Goal: Task Accomplishment & Management: Manage account settings

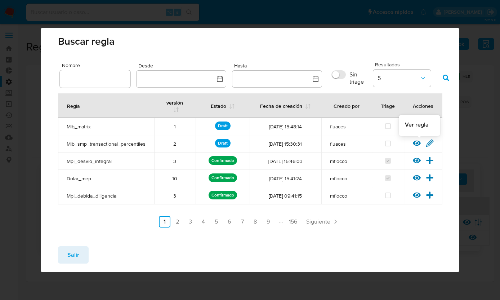
click at [416, 142] on icon at bounding box center [417, 143] width 8 height 8
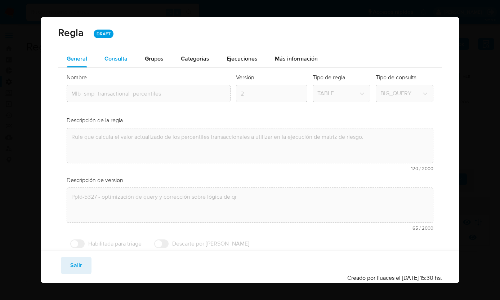
click at [119, 65] on div "Consulta" at bounding box center [116, 58] width 23 height 17
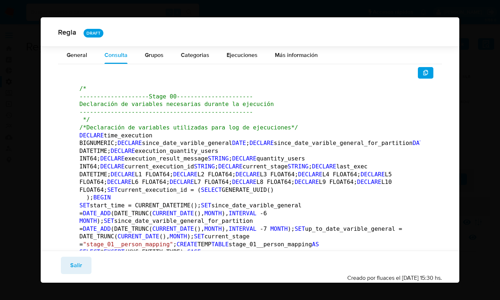
scroll to position [1557, 0]
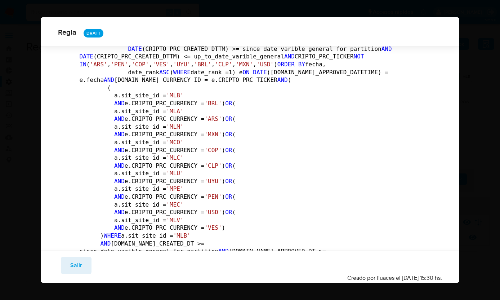
click at [77, 261] on span "Salir" at bounding box center [76, 265] width 12 height 16
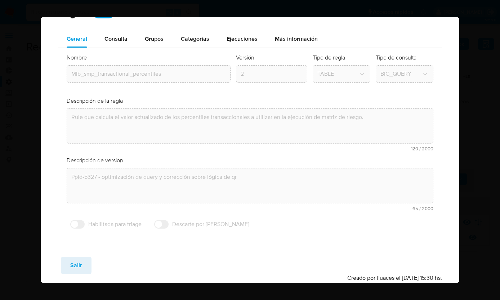
scroll to position [19, 0]
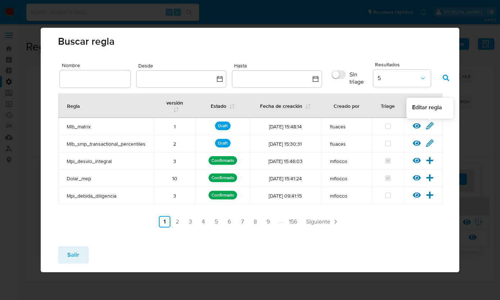
click at [431, 124] on icon at bounding box center [430, 125] width 7 height 7
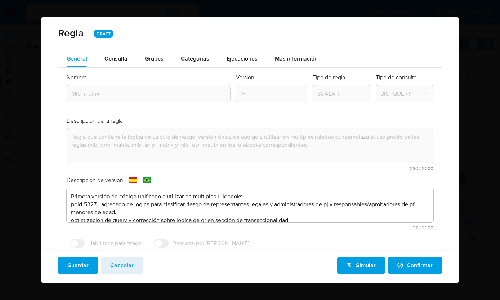
scroll to position [19, 0]
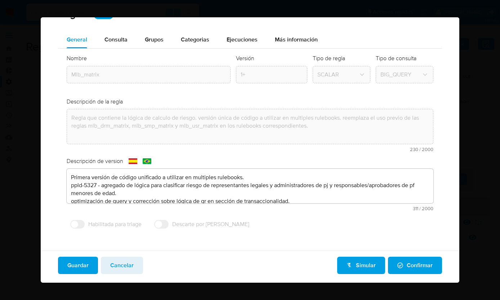
click at [105, 203] on textarea "Primera versión de código unificado a utilizar en multiples rulebooks. ppld-532…" at bounding box center [250, 186] width 367 height 35
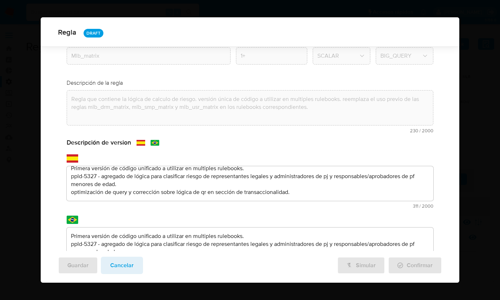
scroll to position [104, 0]
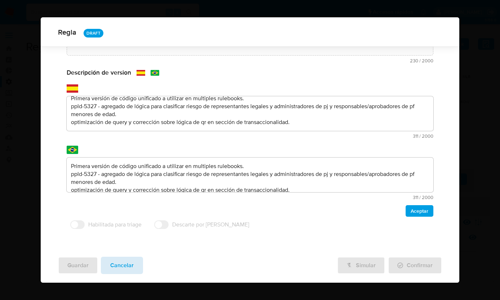
click at [131, 258] on span "Cancelar" at bounding box center [121, 265] width 23 height 16
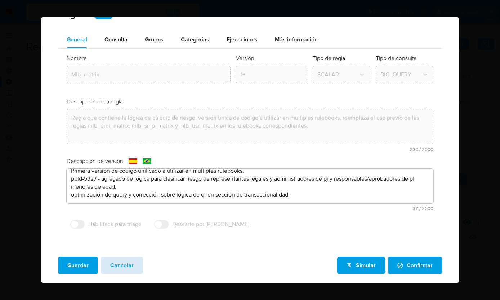
scroll to position [19, 0]
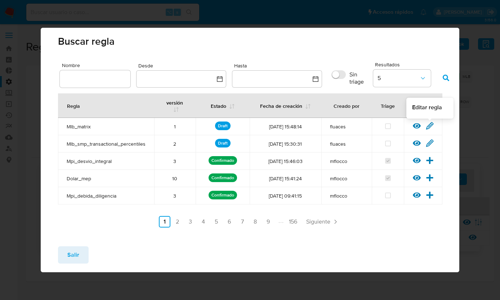
click at [432, 125] on icon at bounding box center [430, 125] width 7 height 7
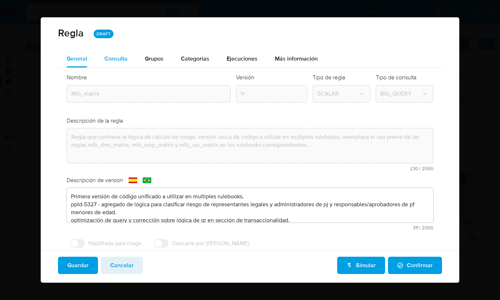
click at [112, 58] on span "Consulta" at bounding box center [116, 58] width 23 height 8
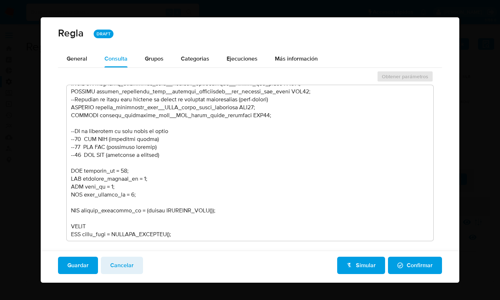
scroll to position [392, 0]
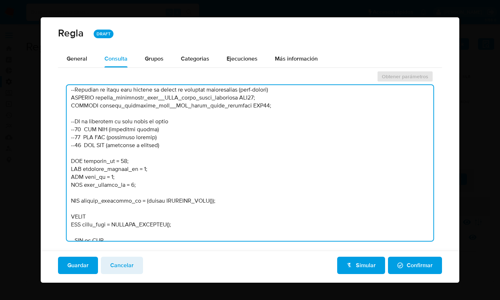
drag, startPoint x: 143, startPoint y: 184, endPoint x: 66, endPoint y: 163, distance: 80.3
click at [66, 163] on div "Obtener parámetros" at bounding box center [250, 158] width 385 height 177
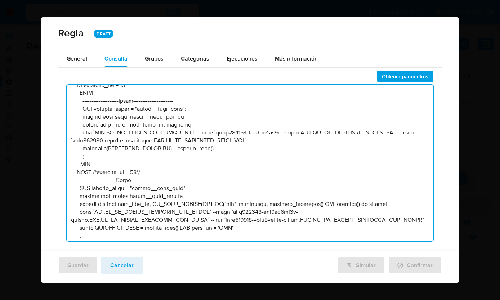
scroll to position [581, 0]
type textarea "--------------------Lorem 08---------------------- --Ipsumdolors am consectet a…"
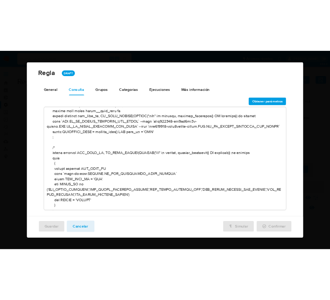
scroll to position [685, 0]
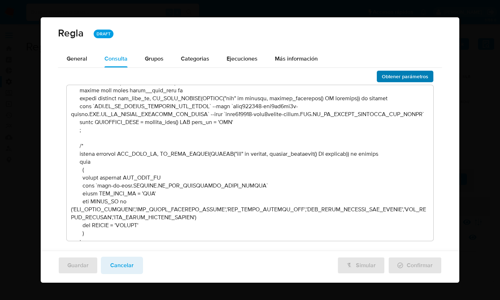
click at [394, 78] on span "Obtener parámetros" at bounding box center [405, 76] width 46 height 10
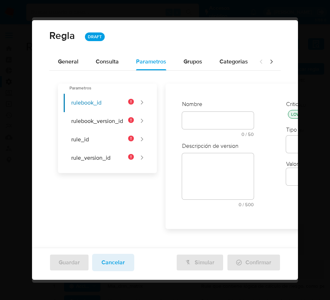
click at [209, 122] on div "text-es 0 / 50 50 caracteres restantes" at bounding box center [218, 124] width 72 height 25
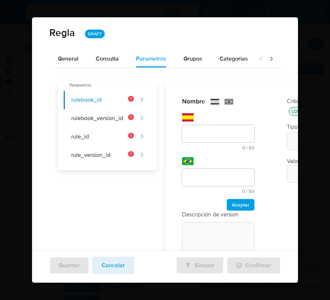
scroll to position [63, 0]
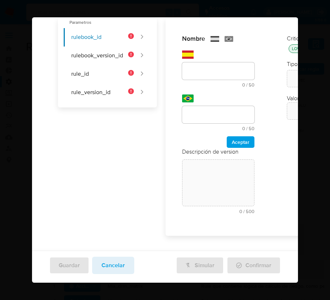
click at [208, 130] on div "Nombre text-es 0 / 50 50 caracteres restantes text-pt 0 / 50 50 caracteres rest…" at bounding box center [218, 91] width 72 height 113
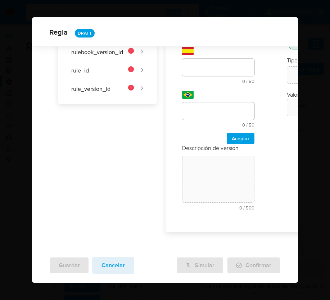
click at [200, 75] on div at bounding box center [218, 67] width 72 height 17
click at [200, 72] on input "text" at bounding box center [218, 67] width 72 height 9
paste input "rulebook_id"
type input "rulebook_id"
click at [199, 108] on input "text" at bounding box center [218, 110] width 72 height 9
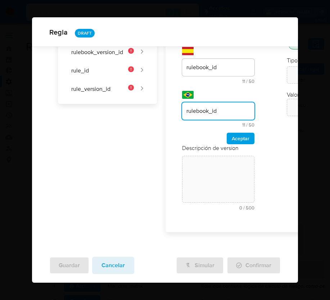
type input "rulebook_id"
click at [235, 133] on span "Aceptar" at bounding box center [241, 138] width 18 height 10
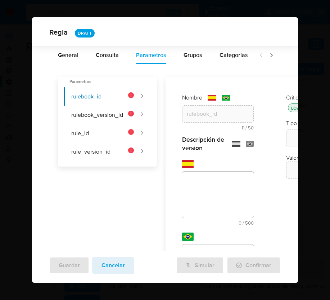
click at [221, 174] on textarea at bounding box center [218, 195] width 72 height 46
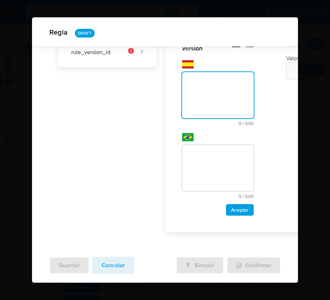
click at [221, 182] on div "Descripción de version text-es 0 / 500 500 caracteres restantes text-pt 0 / 500…" at bounding box center [218, 125] width 72 height 179
paste textarea "Id del rulebook donde se está ejecutando la regla"
type textarea "Id del rulebook donde se está ejecutando la regla"
click at [220, 165] on textarea at bounding box center [218, 168] width 72 height 46
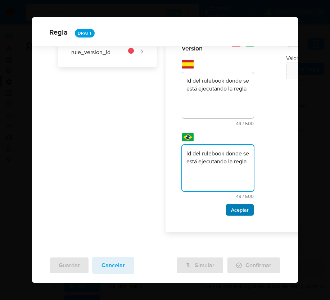
type textarea "Id del rulebook donde se está ejecutando la regla"
click at [243, 209] on span "Aceptar" at bounding box center [240, 210] width 18 height 10
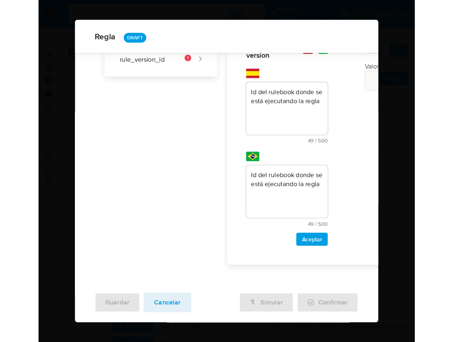
scroll to position [0, 0]
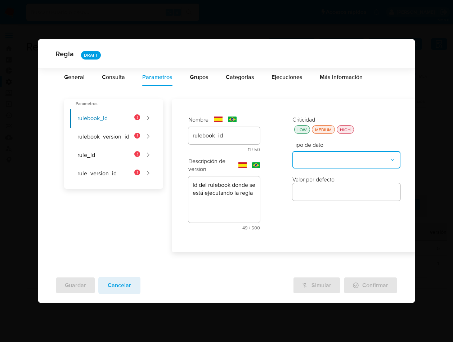
click at [364, 161] on button "type-dropdown" at bounding box center [347, 159] width 108 height 17
click at [364, 161] on div at bounding box center [347, 159] width 108 height 17
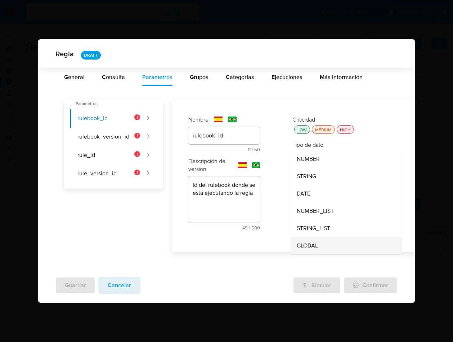
click at [316, 243] on span "GLOBAL" at bounding box center [307, 245] width 21 height 7
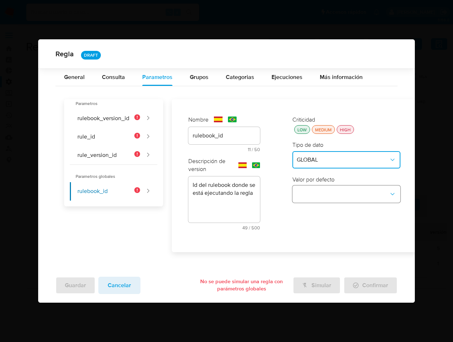
click at [342, 196] on button "global-dropdown" at bounding box center [347, 193] width 108 height 17
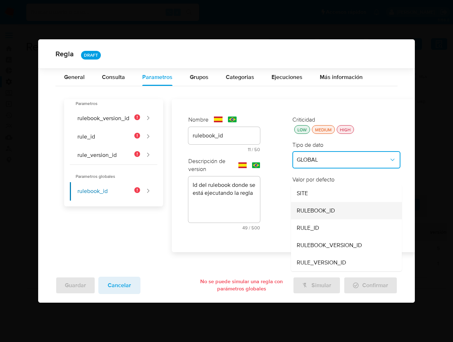
click at [334, 210] on span "RULEBOOK_ID" at bounding box center [316, 210] width 38 height 7
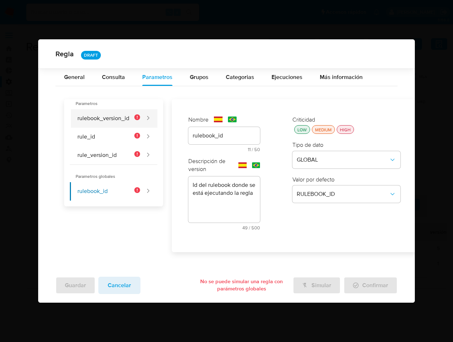
click at [108, 119] on button "rulebook_version_id" at bounding box center [105, 118] width 70 height 18
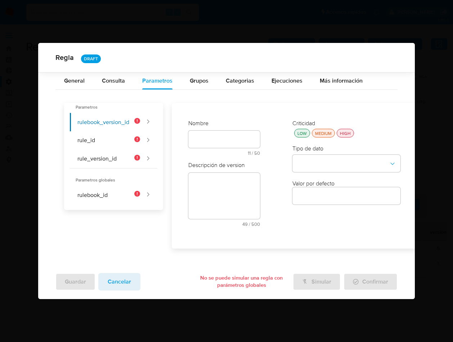
click at [216, 140] on div "text-es 11 / 50 39 caracteres restantes" at bounding box center [224, 143] width 72 height 25
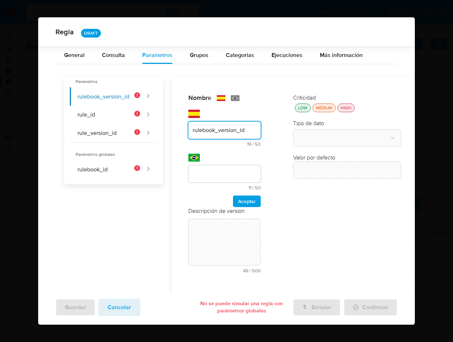
type input "rulebook_version_id"
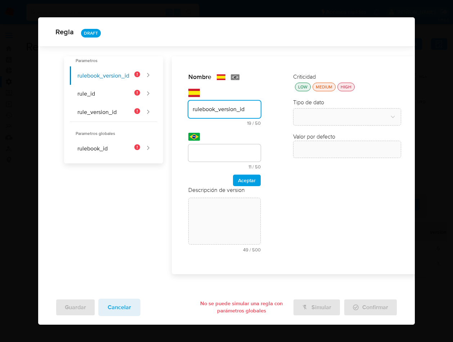
click at [197, 169] on div "text-pt 11 / 50 39 caracteres restantes" at bounding box center [224, 156] width 72 height 25
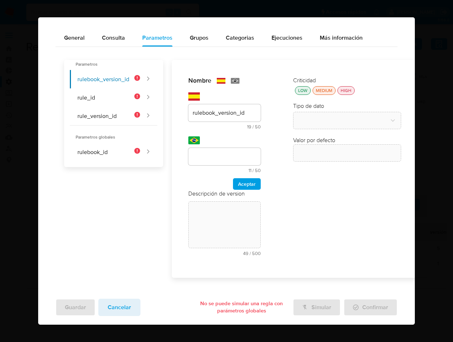
click at [205, 162] on div at bounding box center [224, 156] width 72 height 17
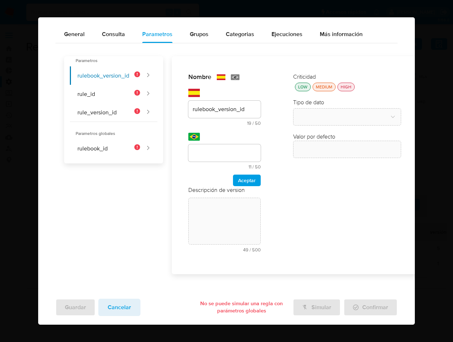
click at [209, 158] on div at bounding box center [224, 152] width 72 height 17
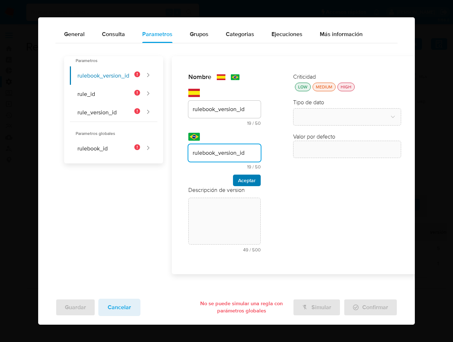
type input "rulebook_version_id"
click at [248, 178] on span "Aceptar" at bounding box center [247, 180] width 18 height 10
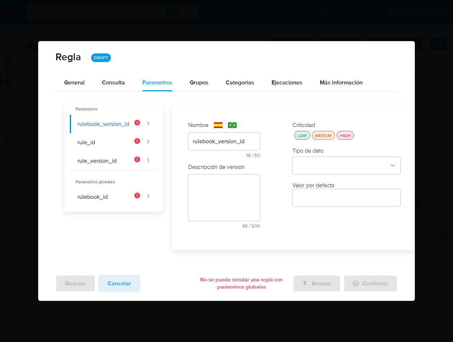
scroll to position [0, 0]
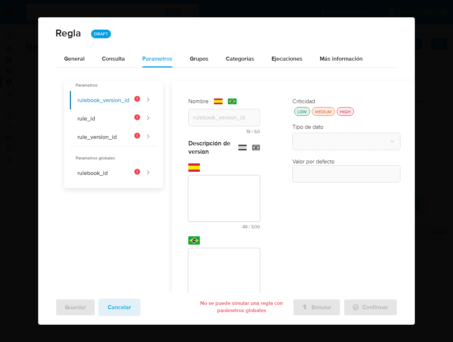
click at [206, 183] on textarea at bounding box center [224, 198] width 72 height 46
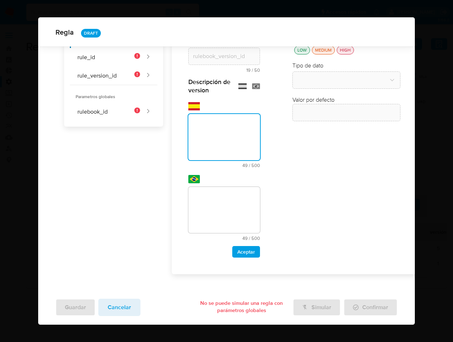
click at [212, 189] on div "Descripción de version text-es 49 / 500 451 caracteres restantes text-pt 49 / 5…" at bounding box center [224, 167] width 72 height 179
paste textarea "Id de versión del rulebook donde se está ejecutando la regla"
type textarea "Id de versión del rulebook donde se está ejecutando la regla"
click at [218, 208] on textarea at bounding box center [224, 210] width 72 height 46
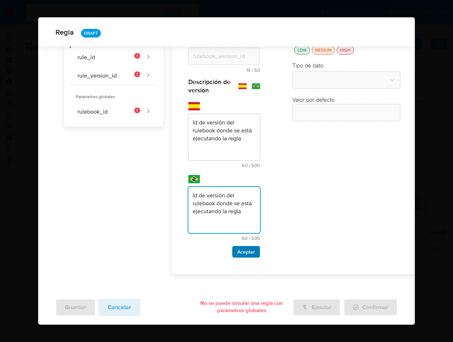
type textarea "Id de versión del rulebook donde se está ejecutando la regla"
click at [247, 251] on span "Aceptar" at bounding box center [247, 252] width 18 height 10
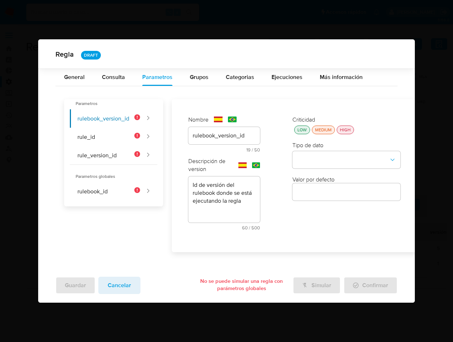
click at [314, 148] on div "Tipo de dato" at bounding box center [347, 154] width 108 height 27
click at [344, 132] on div "HIGH" at bounding box center [346, 130] width 14 height 6
click at [110, 186] on button "rulebook_id" at bounding box center [105, 191] width 70 height 18
type input "rulebook_id"
type textarea "Id del rulebook donde se está ejecutando la regla"
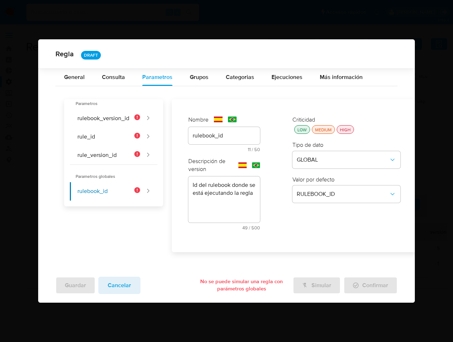
click at [348, 132] on div "HIGH" at bounding box center [346, 130] width 14 height 6
click at [103, 115] on button "rulebook_version_id" at bounding box center [105, 118] width 70 height 18
type input "rulebook_version_id"
type textarea "Id de versión del rulebook donde se está ejecutando la regla"
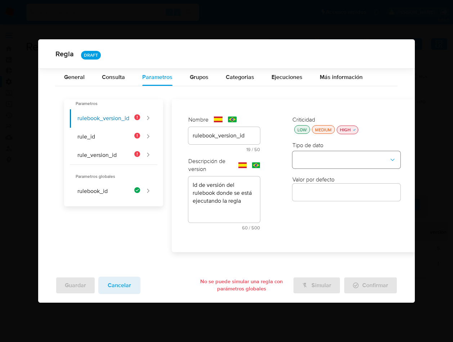
click at [367, 156] on button "type-dropdown" at bounding box center [347, 159] width 108 height 17
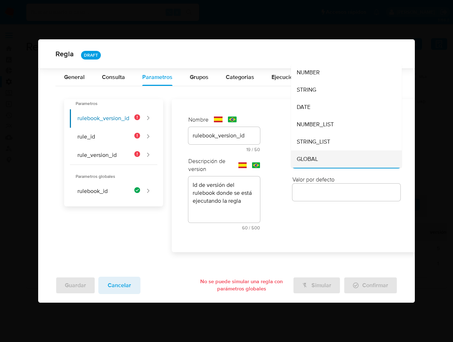
click at [340, 159] on div "GLOBAL" at bounding box center [344, 158] width 95 height 17
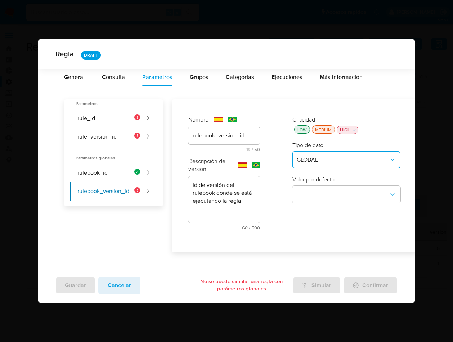
click at [337, 184] on div "Valor por defecto" at bounding box center [347, 189] width 108 height 27
click at [336, 190] on button "global-dropdown" at bounding box center [347, 194] width 108 height 17
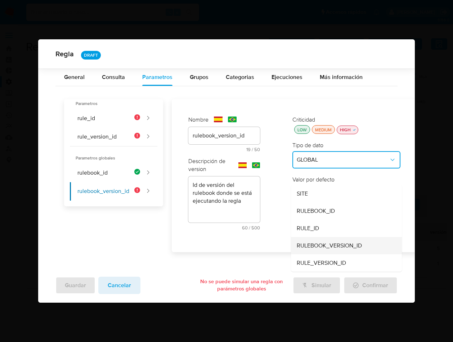
click at [337, 245] on span "RULEBOOK_VERSION_ID" at bounding box center [329, 245] width 65 height 7
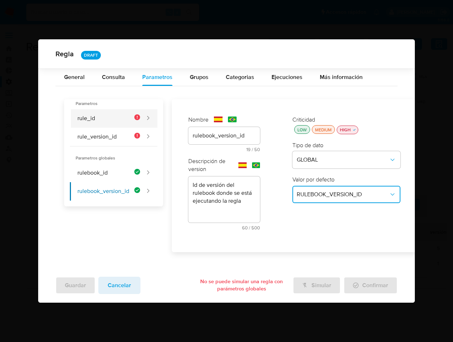
click at [95, 120] on button "rule_id" at bounding box center [105, 118] width 70 height 18
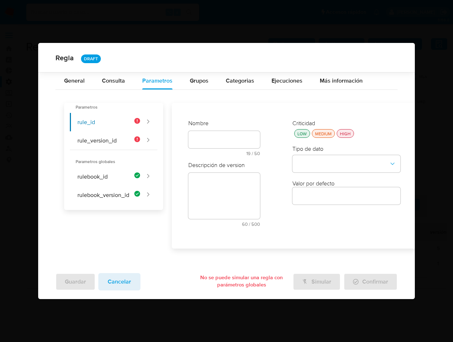
click at [209, 138] on div at bounding box center [224, 139] width 72 height 17
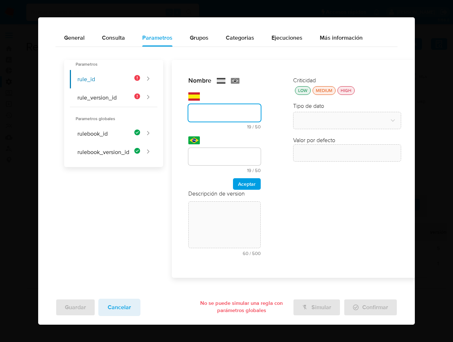
click at [214, 130] on div "Nombre text-es 19 / 50 31 caracteres restantes text-pt 19 / 50 31 caracteres re…" at bounding box center [224, 132] width 72 height 113
type input "rule_id"
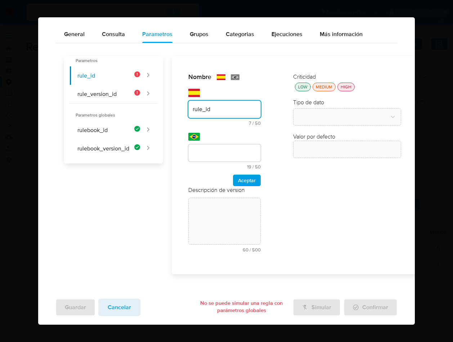
click at [211, 159] on div at bounding box center [224, 152] width 72 height 17
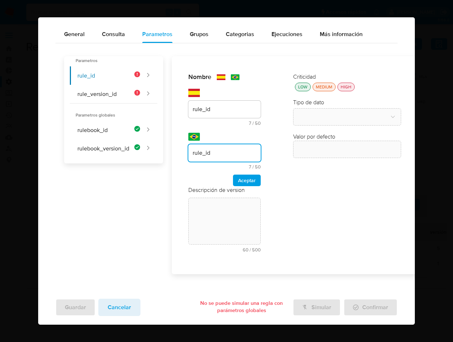
type input "rule_id"
click at [247, 171] on div "Nombre text-es rule_id 7 / 50 43 caracteres restantes text-pt rule_id 7 / 50 43…" at bounding box center [224, 129] width 72 height 113
click at [250, 179] on span "Aceptar" at bounding box center [247, 180] width 18 height 10
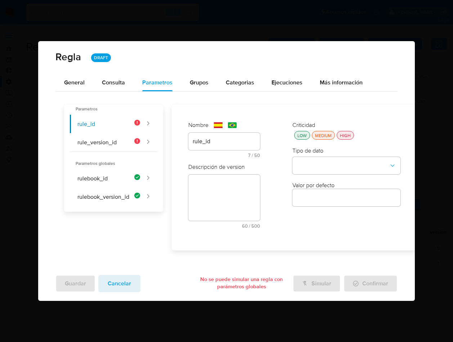
scroll to position [0, 0]
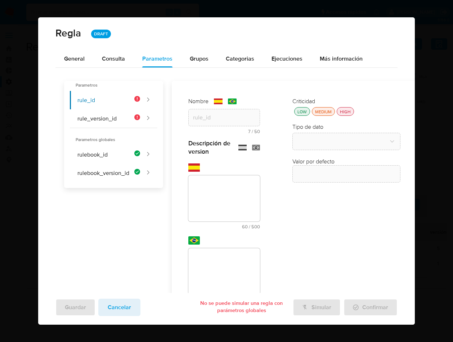
click at [205, 182] on textarea at bounding box center [224, 198] width 72 height 46
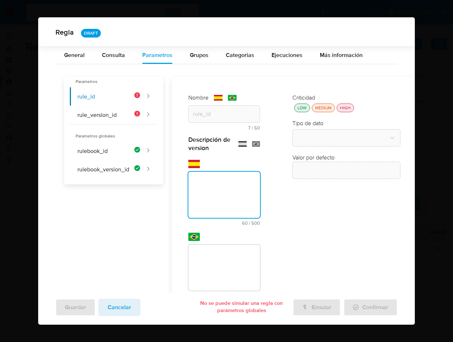
scroll to position [58, 0]
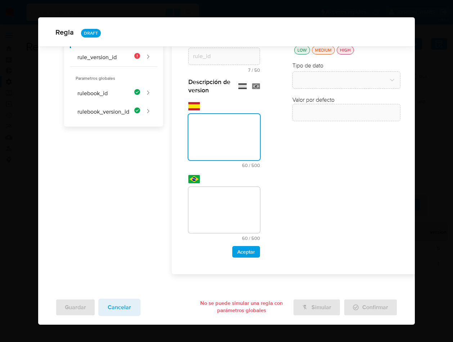
click at [208, 186] on div "Descripción de version text-es 60 / 500 440 caracteres restantes text-pt 60 / 5…" at bounding box center [224, 167] width 72 height 179
paste textarea "Id de la regla que está ejecutándose"
type textarea "Id de la regla que está ejecutándose"
click at [219, 194] on textarea at bounding box center [224, 210] width 72 height 46
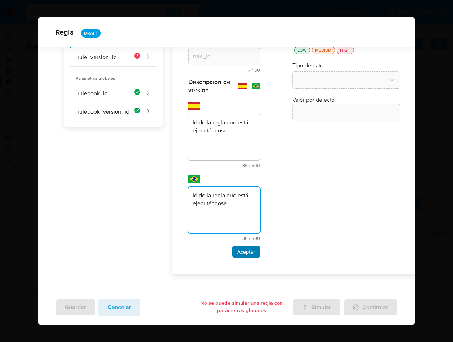
type textarea "Id de la regla que está ejecutándose"
click at [246, 252] on span "Aceptar" at bounding box center [247, 252] width 18 height 10
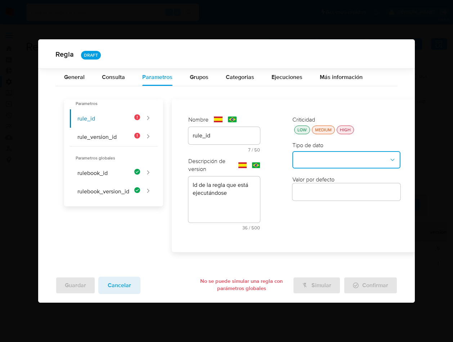
click at [335, 153] on button "type-dropdown" at bounding box center [347, 159] width 108 height 17
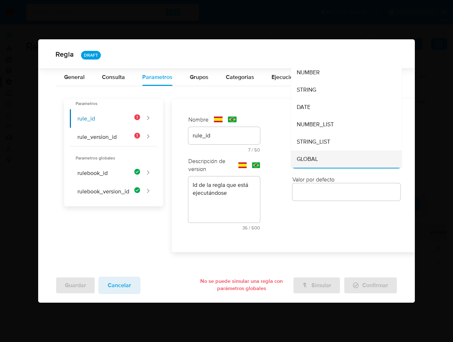
click at [316, 157] on span "GLOBAL" at bounding box center [307, 158] width 21 height 7
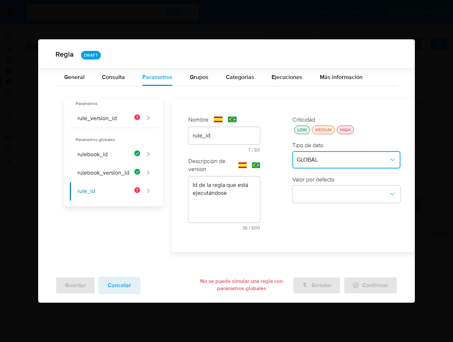
click at [343, 129] on div "HIGH" at bounding box center [346, 130] width 14 height 6
click at [320, 177] on label "Valor por defecto" at bounding box center [314, 179] width 42 height 8
click at [318, 193] on button "global-dropdown" at bounding box center [347, 194] width 108 height 17
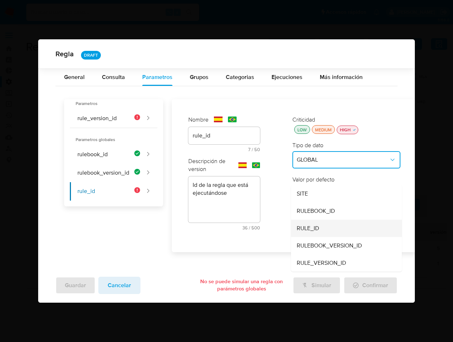
click at [312, 225] on span "RULE_ID" at bounding box center [308, 228] width 22 height 7
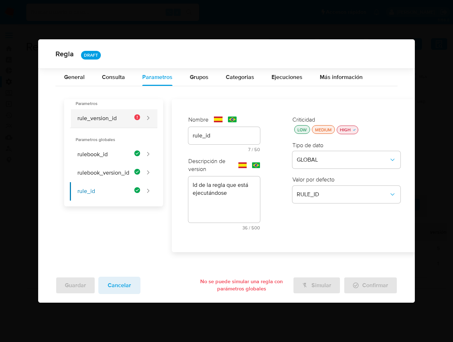
click at [103, 117] on button "rule_version_id" at bounding box center [105, 118] width 70 height 18
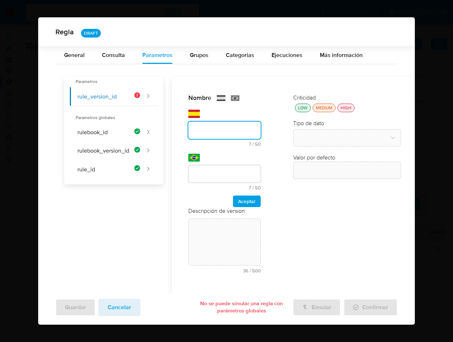
click at [216, 136] on div at bounding box center [224, 129] width 72 height 17
type input "rule_version_id"
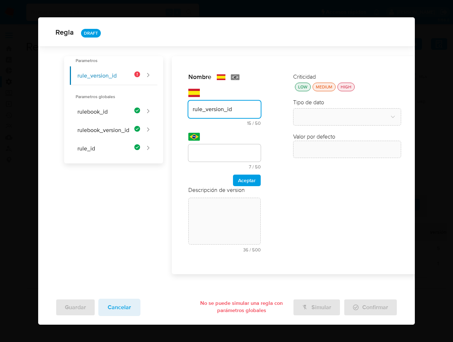
click at [216, 173] on div "Nombre text-es rule_version_id 15 / 50 35 caracteres restantes text-pt 7 / 50 4…" at bounding box center [224, 129] width 72 height 113
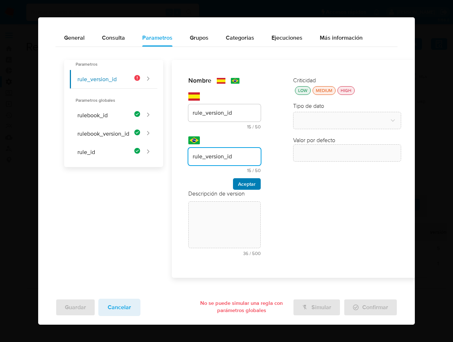
type input "rule_version_id"
click at [245, 179] on span "Aceptar" at bounding box center [247, 184] width 18 height 10
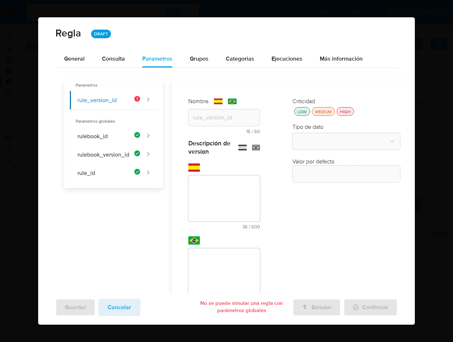
click at [240, 186] on textarea at bounding box center [224, 198] width 72 height 46
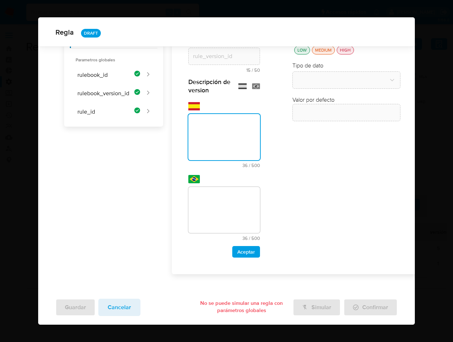
click at [237, 182] on div "Descripción de version text-es 36 / 500 464 caracteres restantes text-pt 36 / 5…" at bounding box center [224, 167] width 72 height 179
click at [204, 138] on textarea at bounding box center [224, 137] width 72 height 46
click at [204, 139] on textarea at bounding box center [224, 137] width 72 height 46
paste textarea "Id de versión de la regla que está ejecutándose"
type textarea "Id de versión de la regla que está ejecutándose"
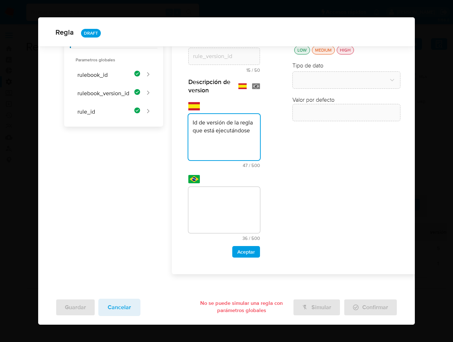
click at [227, 197] on textarea at bounding box center [224, 210] width 72 height 46
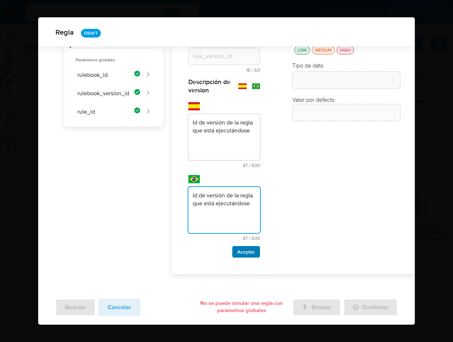
type textarea "Id de versión de la regla que está ejecutándose"
click at [246, 254] on span "Aceptar" at bounding box center [247, 252] width 18 height 10
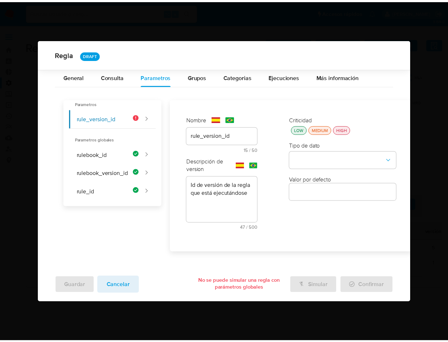
scroll to position [0, 0]
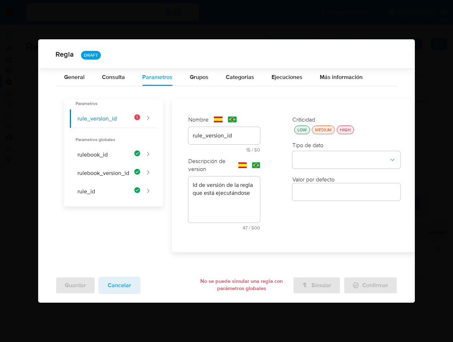
click at [348, 133] on button "HIGH" at bounding box center [345, 129] width 17 height 9
click at [349, 152] on button "type-dropdown" at bounding box center [347, 159] width 108 height 17
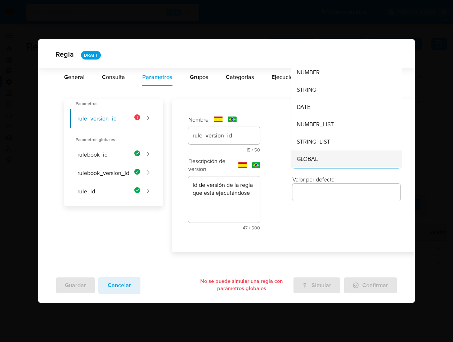
click at [340, 159] on div "GLOBAL" at bounding box center [344, 158] width 95 height 17
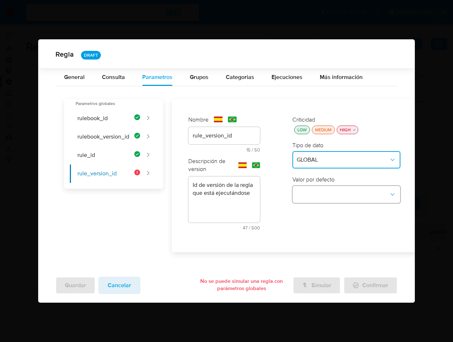
click at [334, 187] on button "global-dropdown" at bounding box center [347, 194] width 108 height 17
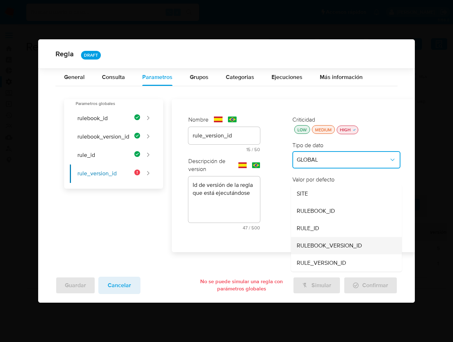
click at [323, 244] on span "RULEBOOK_VERSION_ID" at bounding box center [329, 245] width 65 height 7
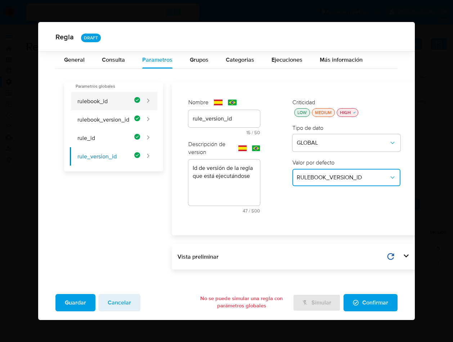
click at [104, 100] on button "rulebook_id" at bounding box center [105, 101] width 70 height 18
type input "rulebook_id"
type textarea "Id del rulebook donde se está ejecutando la regla"
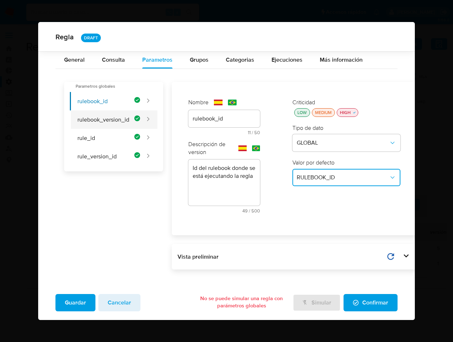
click at [102, 117] on button "rulebook_version_id" at bounding box center [105, 119] width 70 height 18
type input "rulebook_version_id"
type textarea "Id de versión del rulebook donde se está ejecutando la regla"
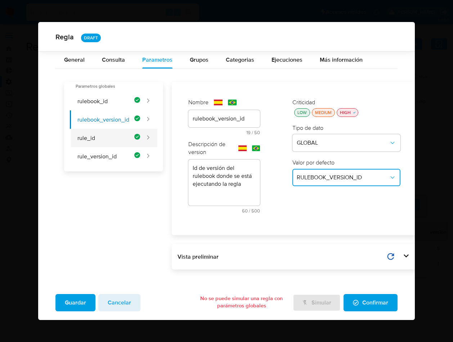
click at [102, 130] on button "rule_id" at bounding box center [105, 138] width 70 height 18
type input "rule_id"
type textarea "Id de la regla que está ejecutándose"
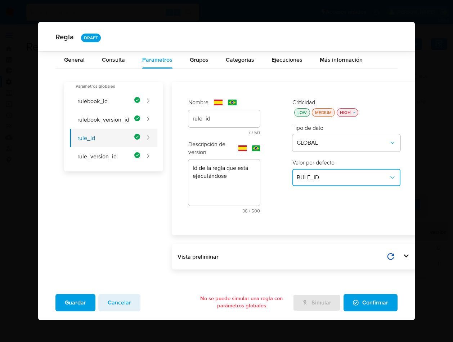
click at [103, 141] on button "rule_id" at bounding box center [105, 138] width 70 height 18
click at [101, 151] on button "rule_version_id" at bounding box center [105, 156] width 70 height 18
type input "rule_version_id"
type textarea "Id de versión de la regla que está ejecutándose"
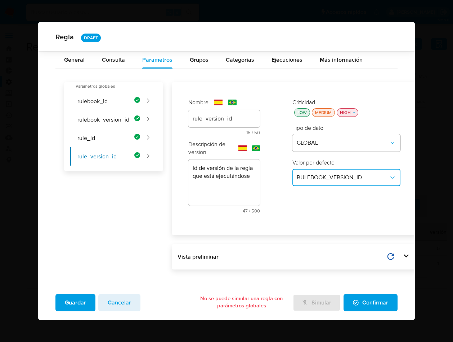
click at [347, 174] on span "RULEBOOK_VERSION_ID" at bounding box center [343, 177] width 92 height 7
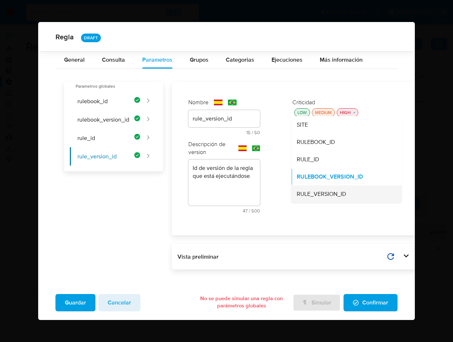
click at [331, 194] on span "RULE_VERSION_ID" at bounding box center [321, 193] width 49 height 7
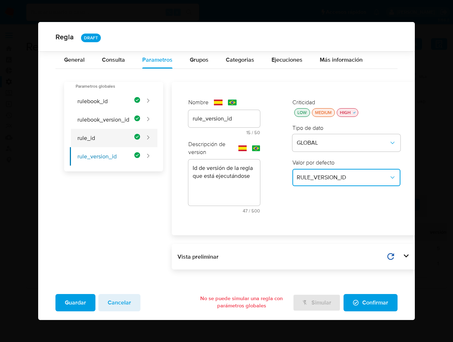
click at [107, 138] on button "rule_id" at bounding box center [105, 138] width 70 height 18
type input "rule_id"
type textarea "Id de la regla que está ejecutándose"
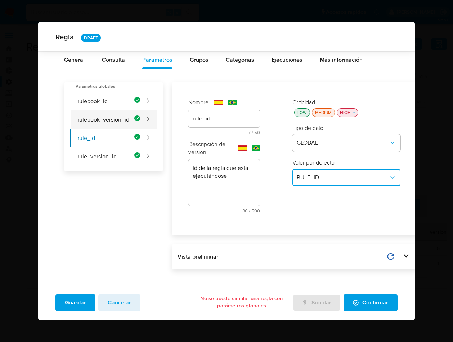
click at [98, 122] on button "rulebook_version_id" at bounding box center [105, 119] width 70 height 18
type input "rulebook_version_id"
type textarea "Id de versión del rulebook donde se está ejecutando la regla"
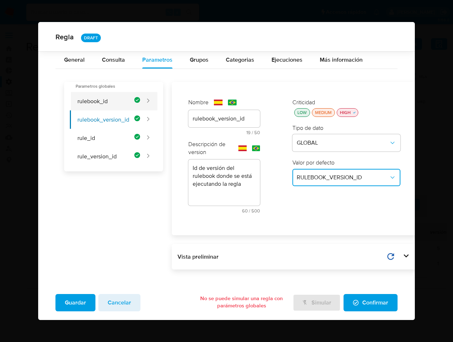
click at [98, 94] on button "rulebook_id" at bounding box center [105, 101] width 70 height 18
type input "rulebook_id"
type textarea "Id del rulebook donde se está ejecutando la regla"
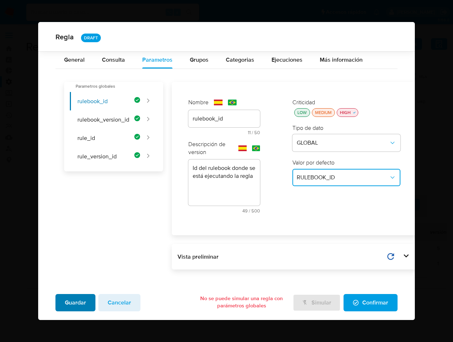
click at [74, 299] on span "Guardar" at bounding box center [75, 302] width 21 height 16
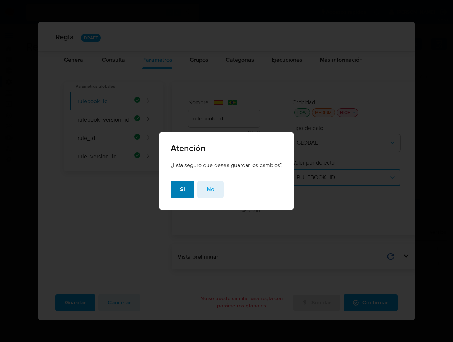
click at [181, 188] on span "Si" at bounding box center [182, 189] width 5 height 16
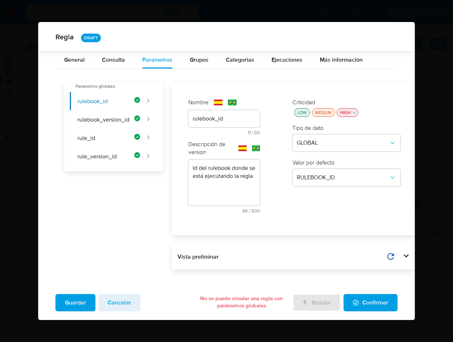
click at [361, 299] on span "Confirmar" at bounding box center [370, 302] width 35 height 16
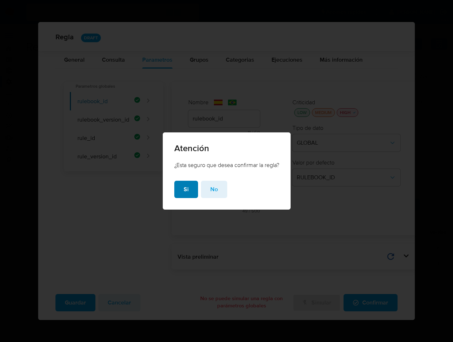
click at [184, 192] on span "Si" at bounding box center [186, 189] width 5 height 16
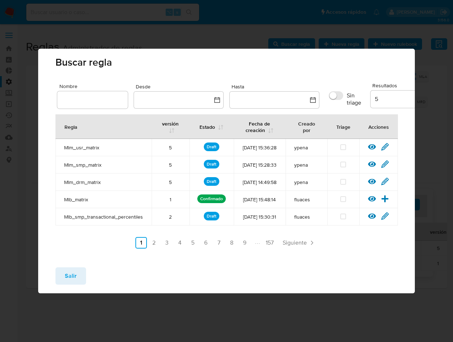
click at [121, 220] on span "Mlb_smp_transactional_percentiles" at bounding box center [103, 216] width 79 height 6
drag, startPoint x: 369, startPoint y: 228, endPoint x: 368, endPoint y: 239, distance: 10.9
click at [367, 225] on td "Ver regla Editar regla" at bounding box center [379, 216] width 39 height 17
click at [386, 220] on icon at bounding box center [385, 216] width 8 height 8
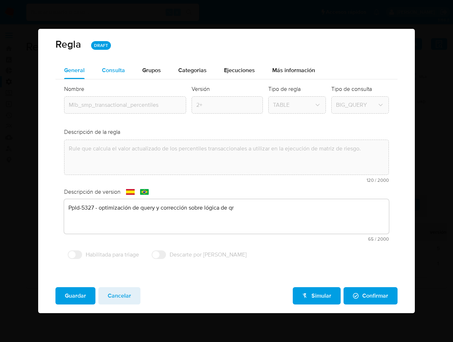
click at [107, 70] on span "Consulta" at bounding box center [113, 70] width 23 height 8
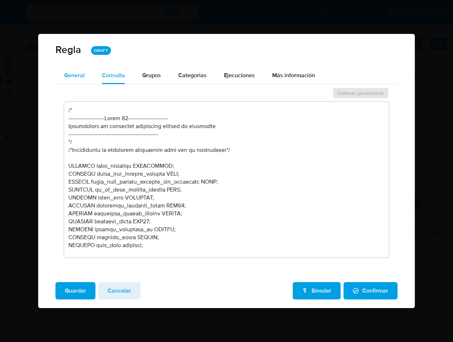
click at [83, 76] on span "General" at bounding box center [74, 75] width 21 height 8
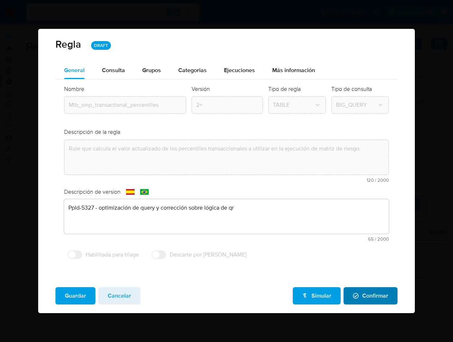
click at [377, 296] on span "Confirmar" at bounding box center [370, 296] width 35 height 16
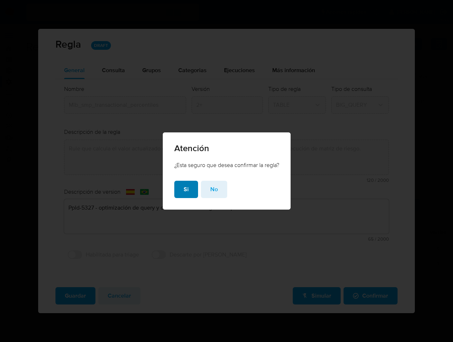
click at [184, 189] on span "Si" at bounding box center [186, 189] width 5 height 16
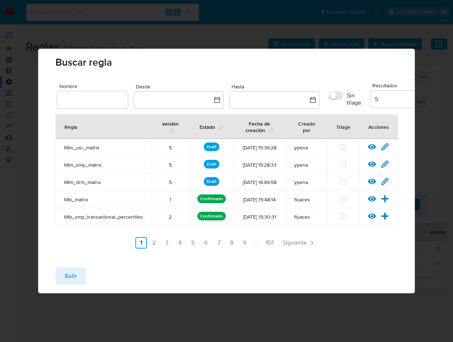
click at [71, 284] on span "Salir" at bounding box center [71, 276] width 12 height 16
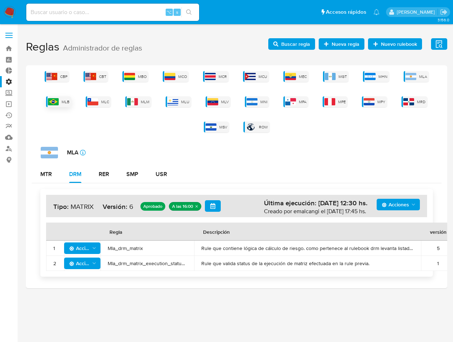
click at [68, 102] on span "MLB" at bounding box center [66, 101] width 8 height 5
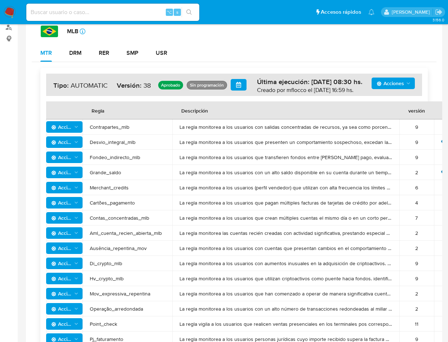
scroll to position [121, 0]
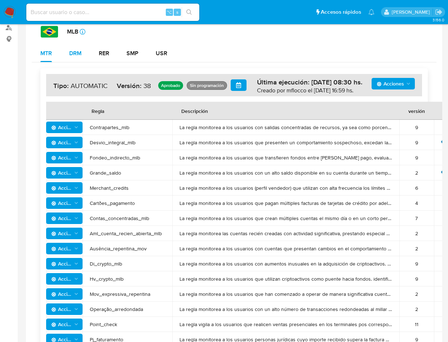
click at [77, 53] on div "DRM" at bounding box center [75, 53] width 12 height 6
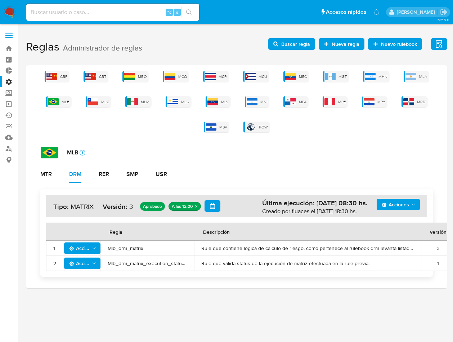
click at [131, 249] on span "Mlb_drm_matrix" at bounding box center [147, 248] width 79 height 6
click at [293, 41] on span "Buscar regla" at bounding box center [295, 44] width 29 height 12
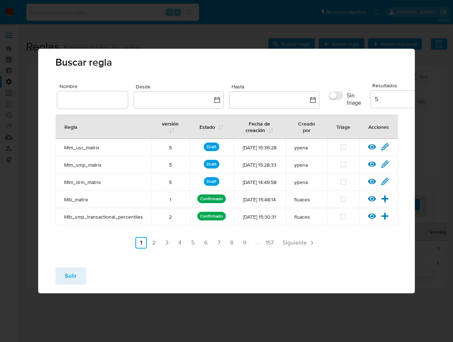
click at [75, 203] on span "Mlb_matrix" at bounding box center [103, 199] width 79 height 6
click at [63, 284] on button "Salir" at bounding box center [71, 275] width 31 height 17
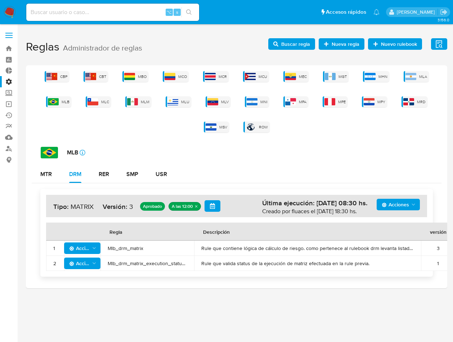
click at [83, 251] on span "Acciones" at bounding box center [79, 248] width 21 height 12
click at [86, 267] on button "Deshabilitar" at bounding box center [82, 265] width 65 height 17
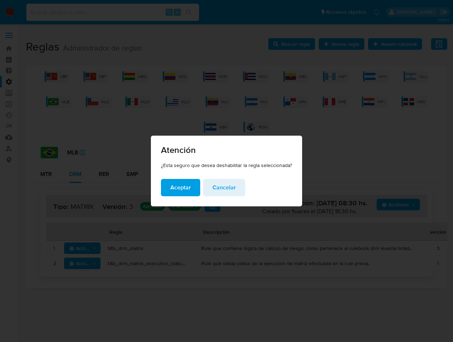
click at [177, 188] on span "Aceptar" at bounding box center [180, 187] width 21 height 16
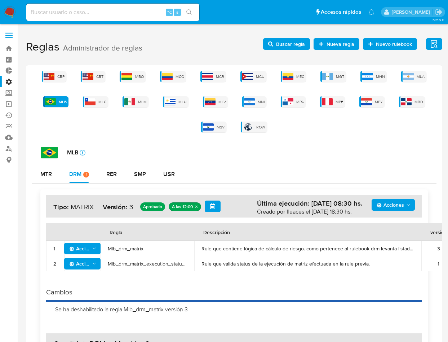
click at [395, 208] on span "Acciones" at bounding box center [390, 205] width 27 height 12
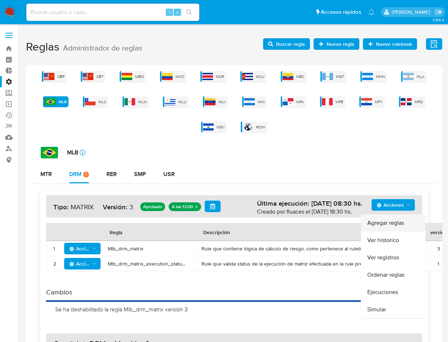
click at [397, 220] on button "Agregar reglas" at bounding box center [393, 222] width 65 height 17
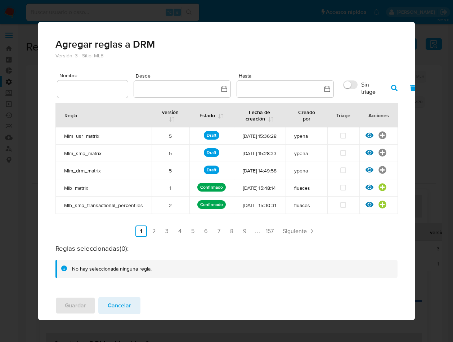
click at [83, 84] on input "text" at bounding box center [92, 88] width 71 height 9
type input "Mlb_matrix"
click at [397, 81] on button "button" at bounding box center [394, 87] width 19 height 17
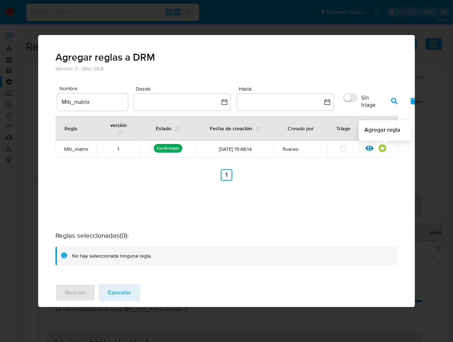
click at [382, 148] on icon at bounding box center [383, 148] width 8 height 8
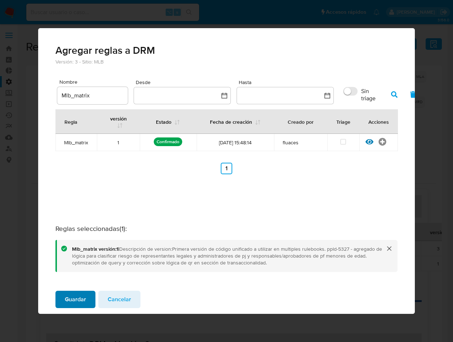
click at [79, 299] on span "Guardar" at bounding box center [75, 299] width 21 height 16
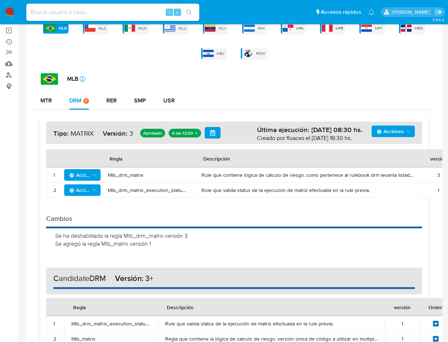
scroll to position [133, 0]
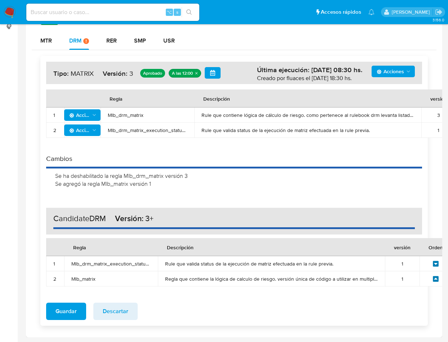
click at [434, 278] on icon at bounding box center [436, 279] width 6 height 6
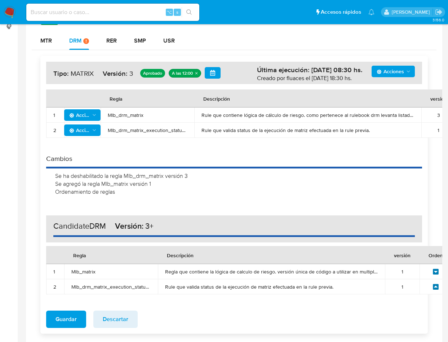
scroll to position [141, 0]
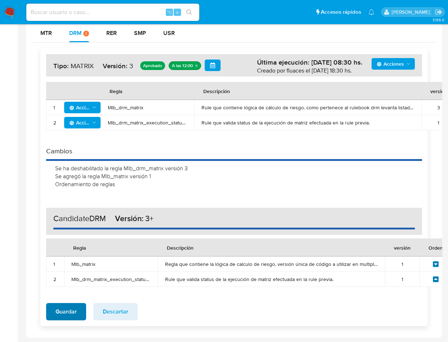
click at [63, 299] on span "Guardar" at bounding box center [66, 311] width 21 height 16
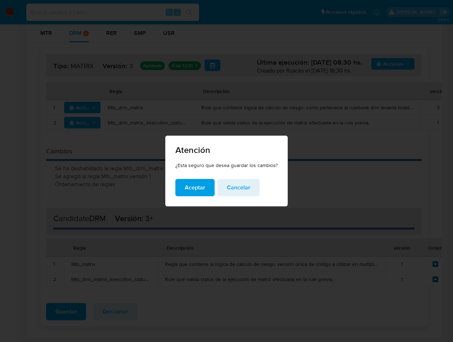
click at [239, 186] on span "Cancelar" at bounding box center [238, 187] width 23 height 16
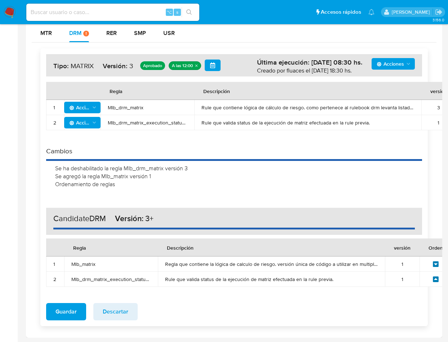
click at [59, 299] on span "Guardar" at bounding box center [66, 311] width 21 height 16
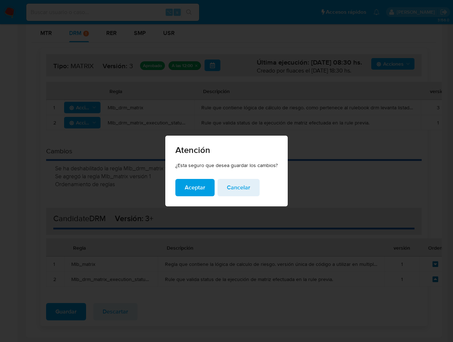
click at [184, 187] on button "Aceptar" at bounding box center [195, 187] width 39 height 17
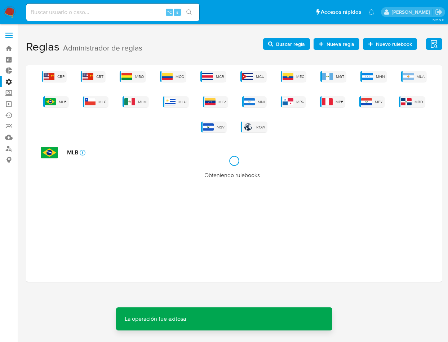
scroll to position [0, 0]
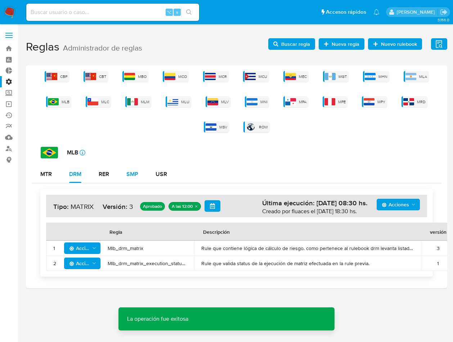
click at [136, 173] on div "SMP" at bounding box center [133, 174] width 12 height 6
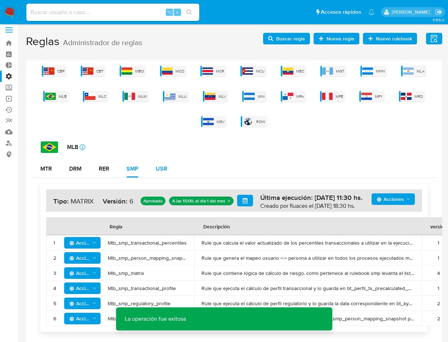
scroll to position [21, 0]
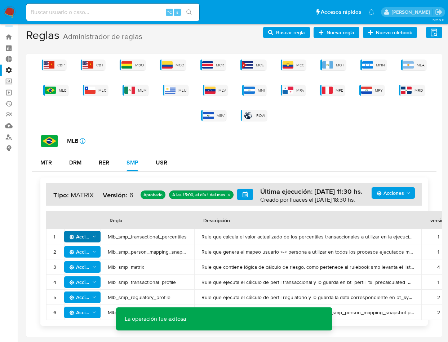
click at [88, 236] on span "Acciones" at bounding box center [79, 237] width 21 height 12
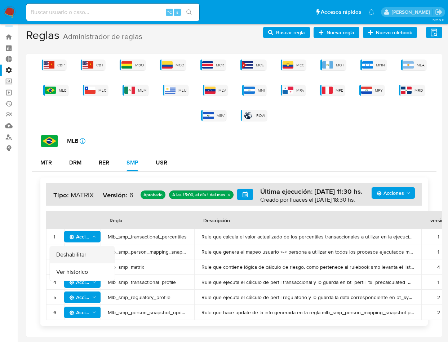
click at [84, 255] on button "Deshabilitar" at bounding box center [82, 254] width 65 height 17
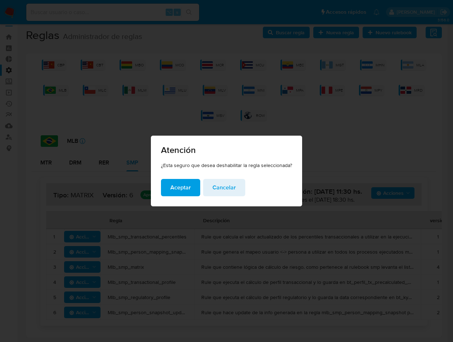
click at [173, 188] on span "Aceptar" at bounding box center [180, 187] width 21 height 16
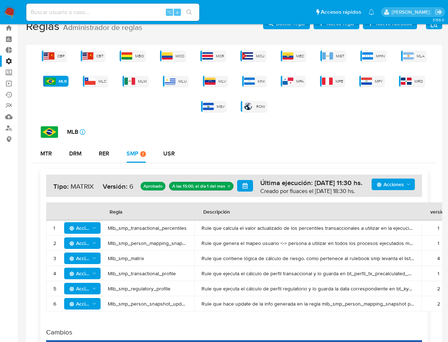
click at [93, 261] on icon "Acciones" at bounding box center [94, 258] width 5 height 6
click at [92, 285] on button "Deshabilitar" at bounding box center [82, 275] width 65 height 17
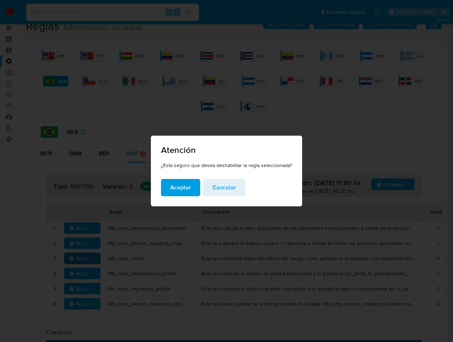
click at [189, 186] on span "Aceptar" at bounding box center [180, 187] width 21 height 16
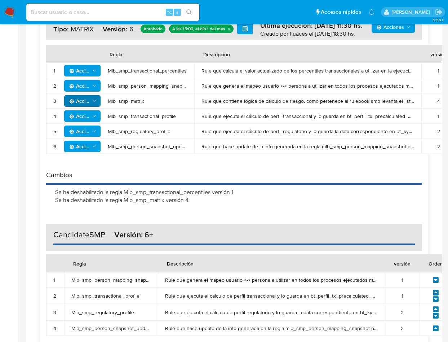
scroll to position [149, 0]
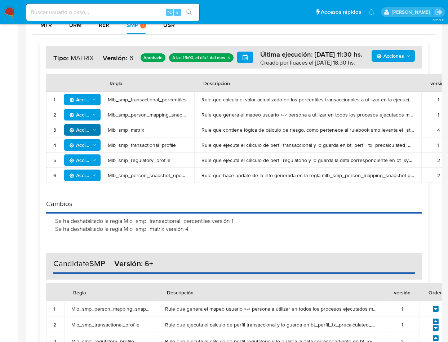
click at [394, 60] on span "Acciones" at bounding box center [390, 56] width 27 height 12
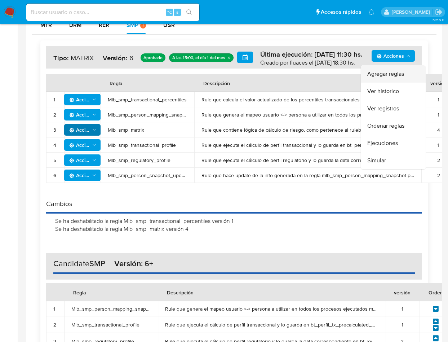
click at [388, 73] on button "Agregar reglas" at bounding box center [393, 73] width 65 height 17
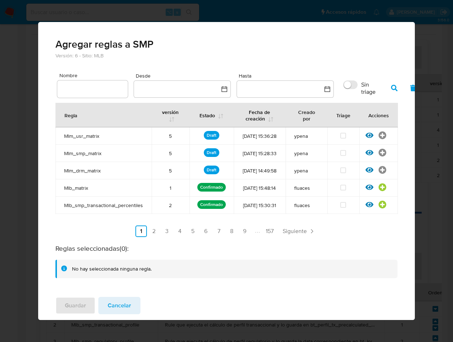
click at [129, 208] on span "Mlb_smp_transactional_percentiles" at bounding box center [103, 205] width 79 height 6
click at [379, 208] on icon at bounding box center [383, 205] width 8 height 8
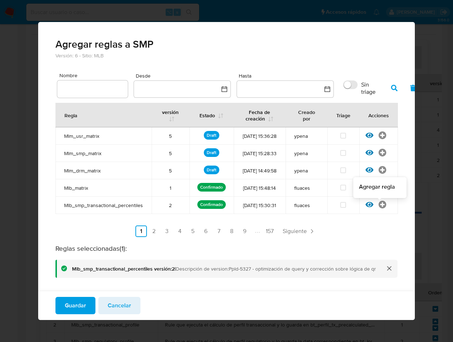
click at [379, 191] on icon at bounding box center [383, 187] width 8 height 8
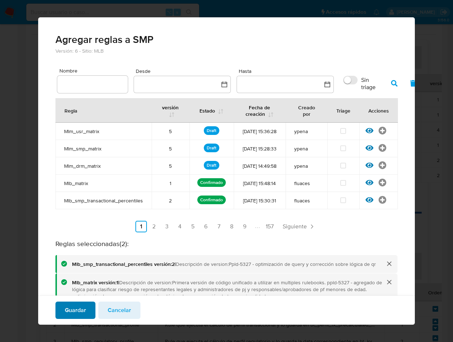
click at [72, 299] on span "Guardar" at bounding box center [75, 310] width 21 height 16
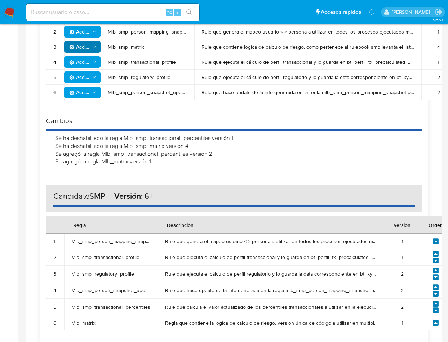
scroll to position [285, 0]
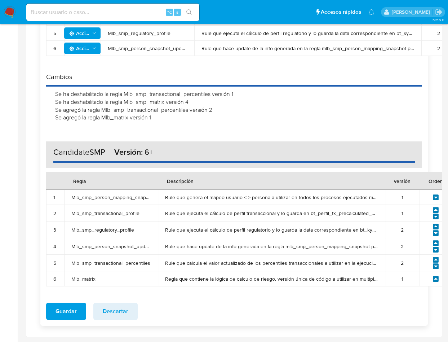
click at [438, 259] on icon at bounding box center [436, 260] width 6 height 6
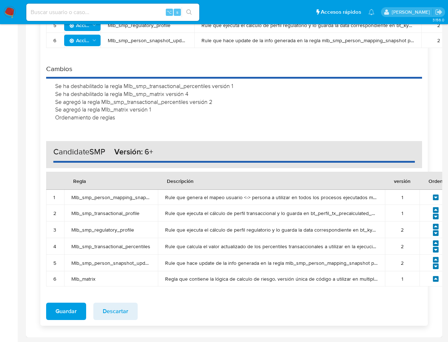
click at [434, 246] on icon at bounding box center [436, 243] width 6 height 6
click at [435, 230] on icon at bounding box center [435, 226] width 6 height 6
click at [436, 213] on icon at bounding box center [435, 210] width 6 height 6
click at [435, 282] on icon at bounding box center [435, 278] width 6 height 6
click at [437, 262] on icon at bounding box center [436, 260] width 6 height 6
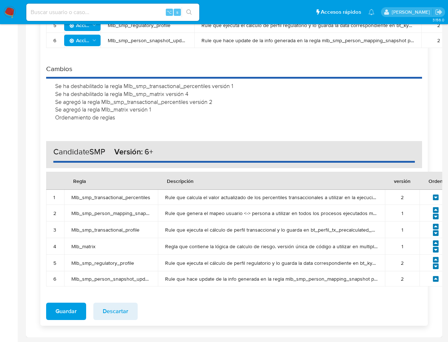
click at [435, 246] on icon at bounding box center [435, 243] width 6 height 6
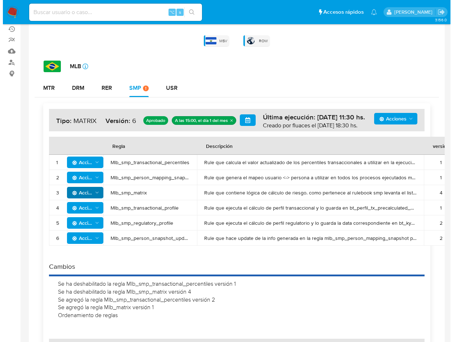
scroll to position [292, 0]
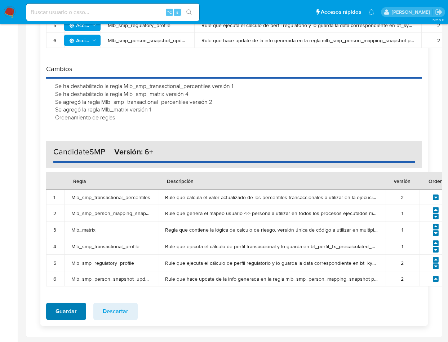
click at [60, 299] on span "Guardar" at bounding box center [66, 311] width 21 height 16
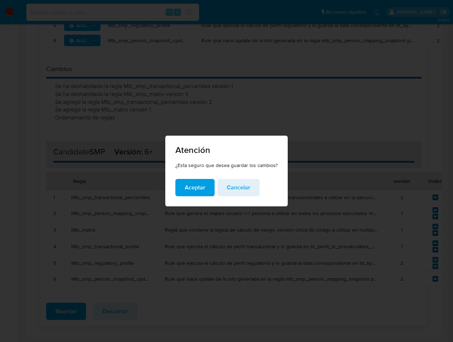
click at [194, 190] on span "Aceptar" at bounding box center [195, 187] width 21 height 16
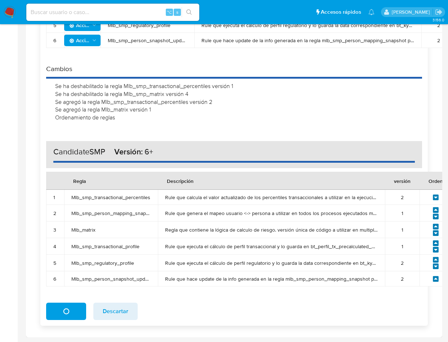
scroll to position [0, 0]
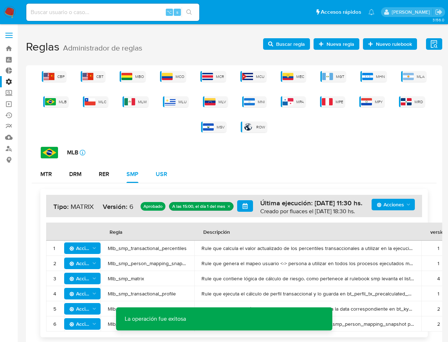
click at [161, 177] on div "USR" at bounding box center [162, 174] width 12 height 6
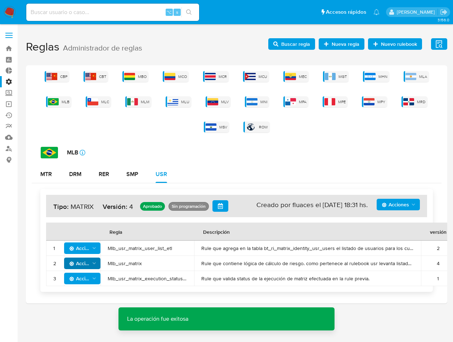
click at [93, 262] on icon "Acciones" at bounding box center [94, 263] width 5 height 6
click at [79, 284] on button "Deshabilitar" at bounding box center [82, 280] width 65 height 17
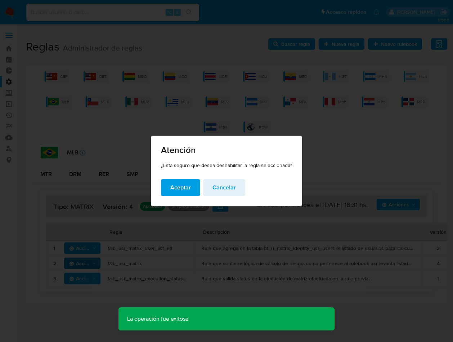
click at [181, 184] on span "Aceptar" at bounding box center [180, 187] width 21 height 16
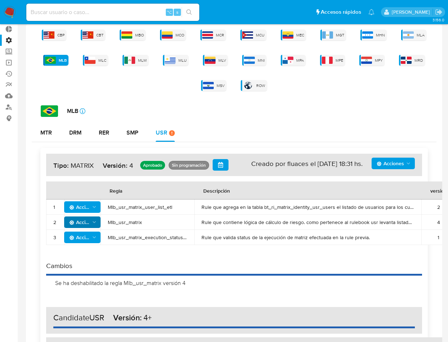
scroll to position [68, 0]
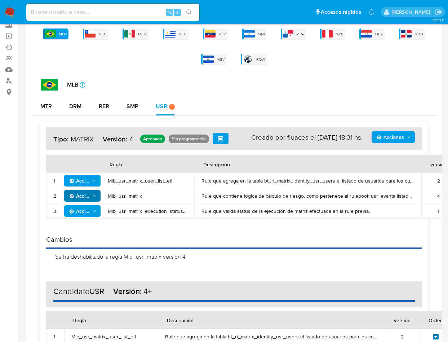
click at [403, 139] on span "Acciones" at bounding box center [390, 137] width 27 height 12
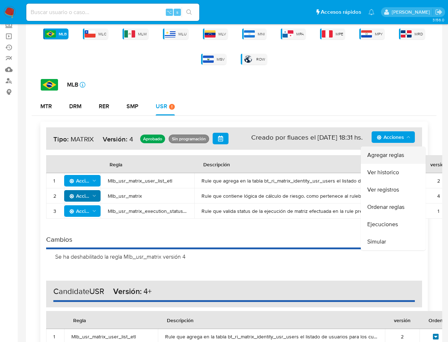
click at [393, 155] on button "Agregar reglas" at bounding box center [393, 154] width 65 height 17
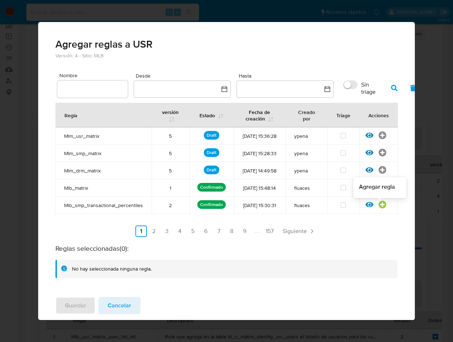
click at [379, 191] on icon at bounding box center [383, 187] width 8 height 8
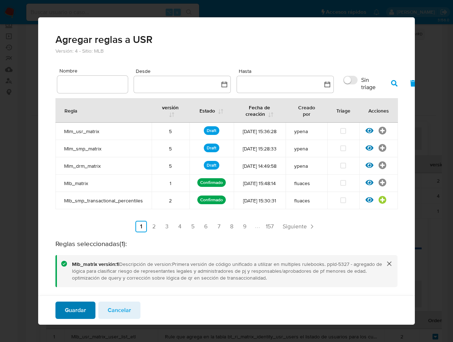
click at [79, 299] on span "Guardar" at bounding box center [75, 310] width 21 height 16
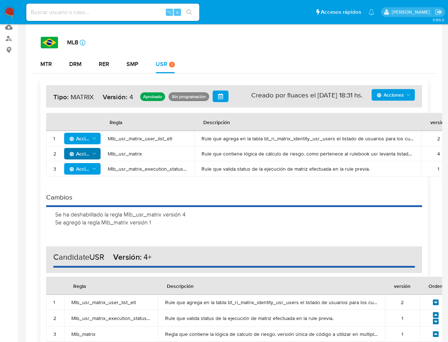
scroll to position [165, 0]
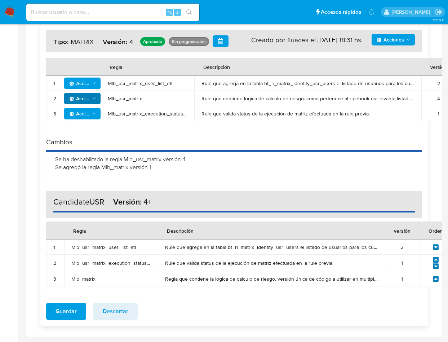
click at [436, 278] on icon at bounding box center [436, 279] width 6 height 6
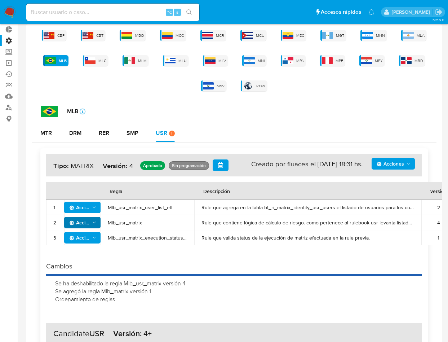
scroll to position [173, 0]
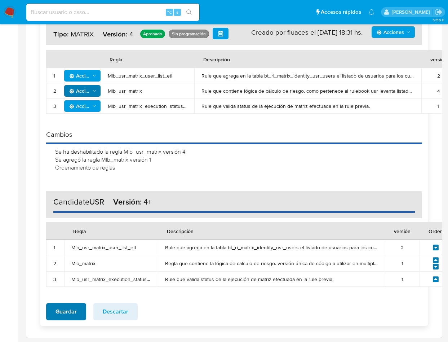
click at [60, 299] on span "Guardar" at bounding box center [66, 311] width 21 height 16
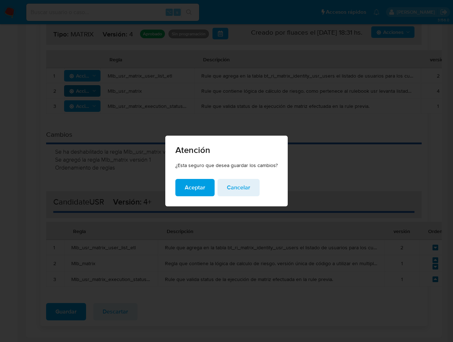
click at [193, 186] on span "Aceptar" at bounding box center [195, 187] width 21 height 16
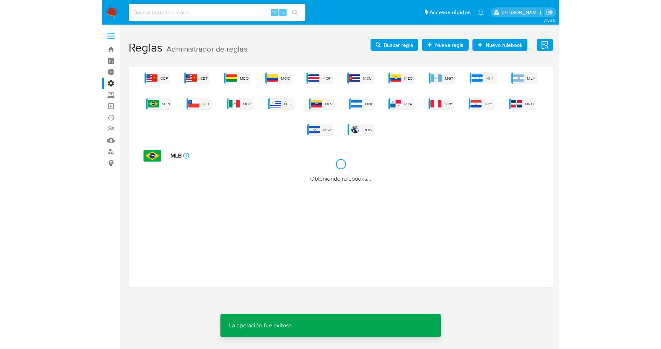
scroll to position [0, 0]
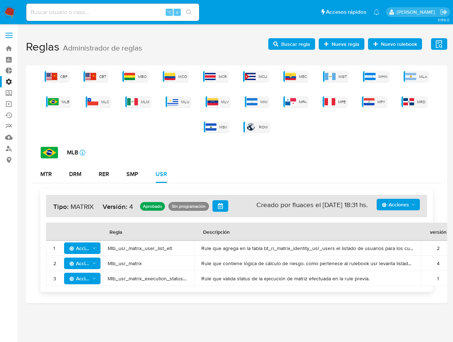
click at [392, 206] on span "Acciones" at bounding box center [395, 205] width 27 height 12
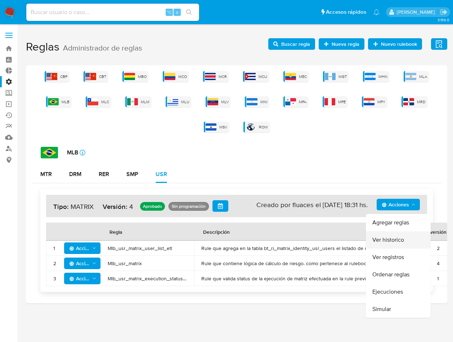
click at [397, 239] on button "Ver historico" at bounding box center [398, 239] width 65 height 17
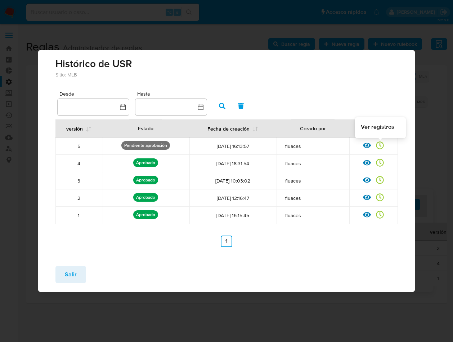
click at [380, 145] on icon at bounding box center [381, 145] width 8 height 8
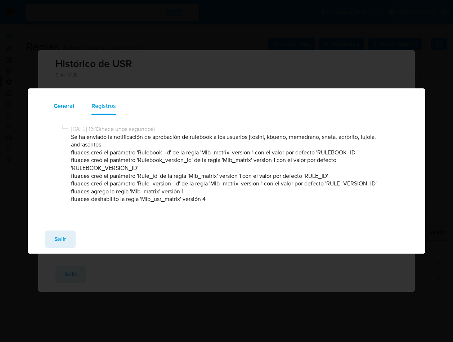
click at [62, 105] on span "General" at bounding box center [64, 106] width 21 height 8
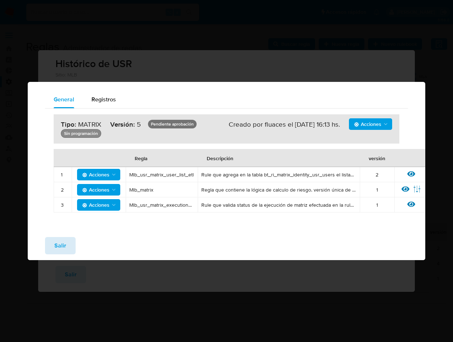
click at [66, 249] on button "Salir" at bounding box center [60, 245] width 31 height 17
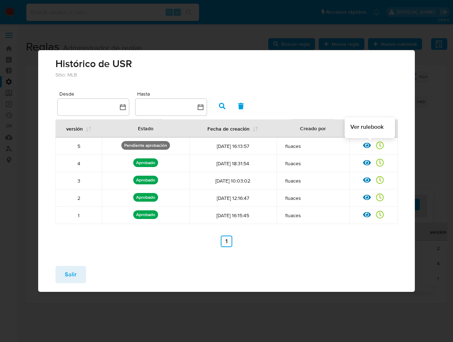
click at [367, 147] on icon at bounding box center [367, 145] width 8 height 8
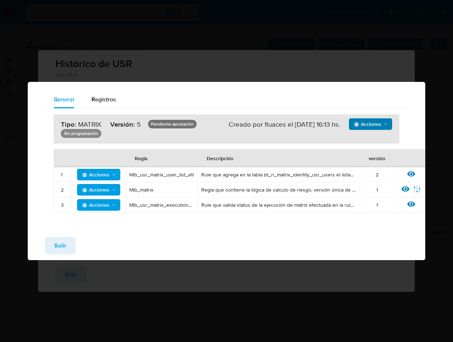
click at [381, 126] on span "Acciones" at bounding box center [367, 124] width 27 height 12
click at [261, 70] on div "General Registros Acciones Sin ejecuciones realizadas Creado por fluaces el [DA…" at bounding box center [226, 171] width 453 height 342
click at [61, 245] on span "Salir" at bounding box center [60, 246] width 12 height 16
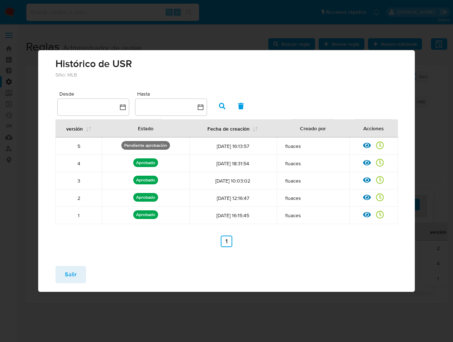
click at [73, 276] on span "Salir" at bounding box center [71, 274] width 12 height 16
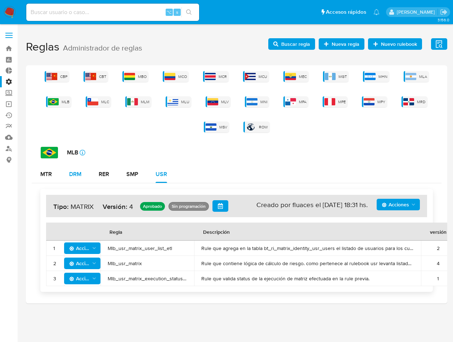
click at [71, 172] on div "DRM" at bounding box center [75, 174] width 12 height 6
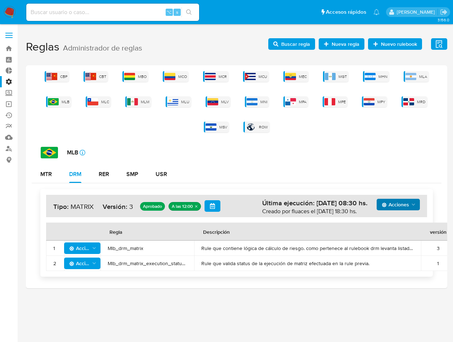
click at [408, 206] on span "Acciones" at bounding box center [395, 205] width 27 height 12
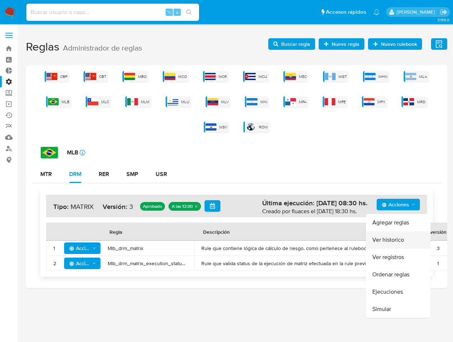
click at [397, 240] on button "Ver historico" at bounding box center [398, 239] width 65 height 17
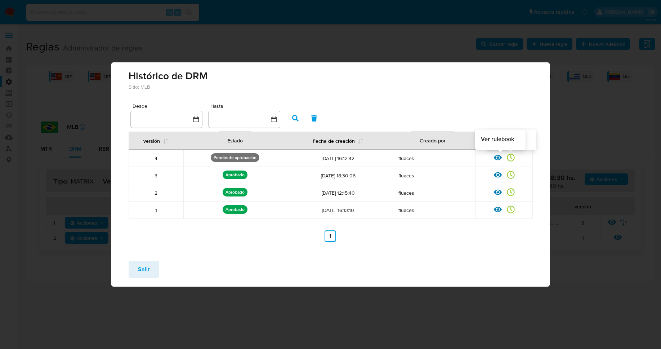
click at [500, 159] on icon at bounding box center [498, 157] width 8 height 5
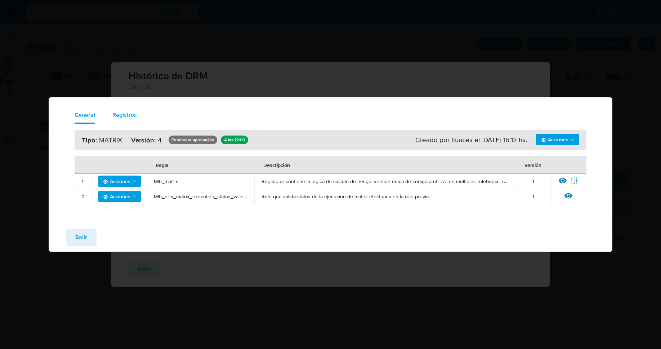
click at [131, 113] on span "Registros" at bounding box center [124, 115] width 25 height 8
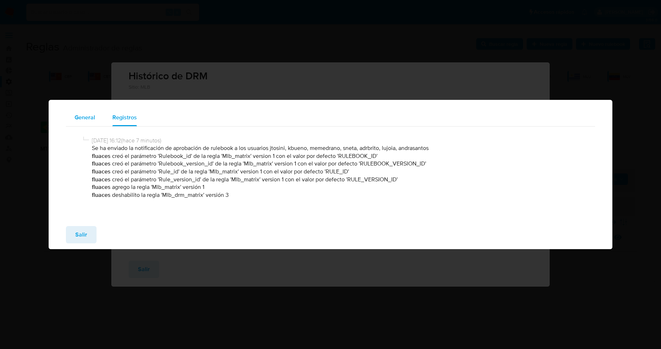
click at [76, 115] on span "General" at bounding box center [85, 117] width 21 height 8
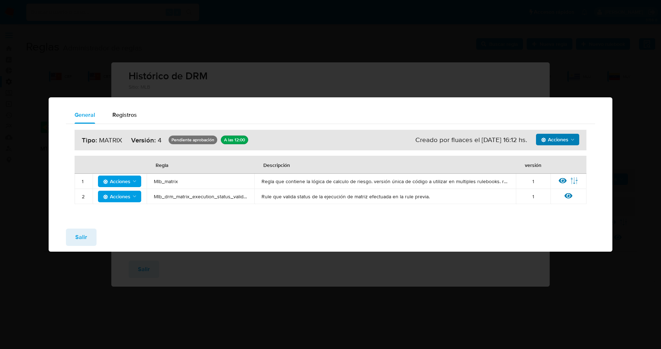
click at [500, 140] on icon "Acciones" at bounding box center [573, 140] width 6 height 6
click at [500, 177] on button "Simular" at bounding box center [557, 174] width 65 height 17
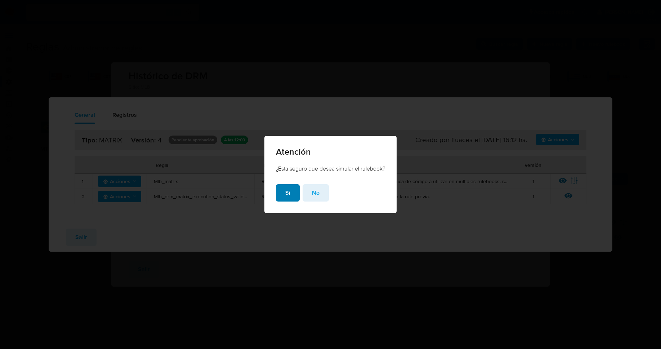
click at [285, 191] on span "Si" at bounding box center [287, 193] width 5 height 16
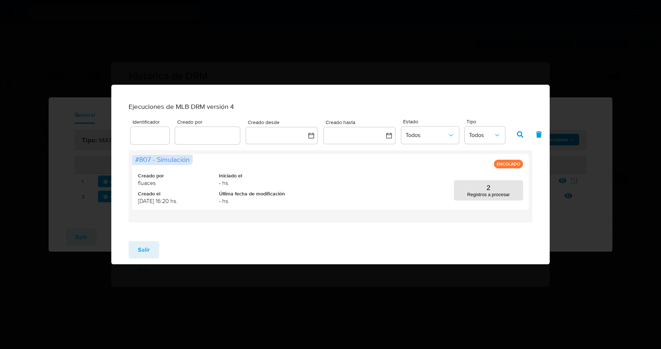
click at [282, 18] on div "Ejecuciones de MLB DRM versión 4 Identificador Creado por Creado desde Creado h…" at bounding box center [330, 174] width 661 height 349
click at [146, 253] on span "Salir" at bounding box center [144, 250] width 12 height 16
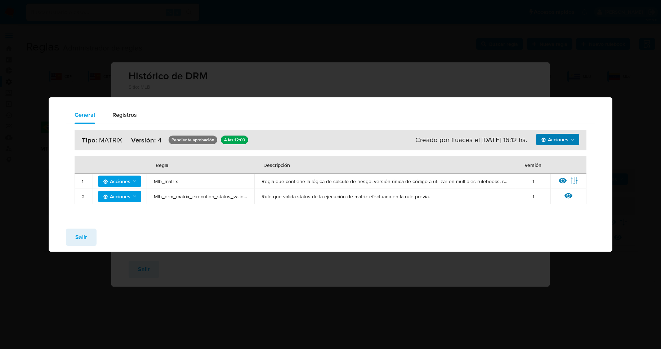
click at [87, 238] on button "Salir" at bounding box center [81, 236] width 31 height 17
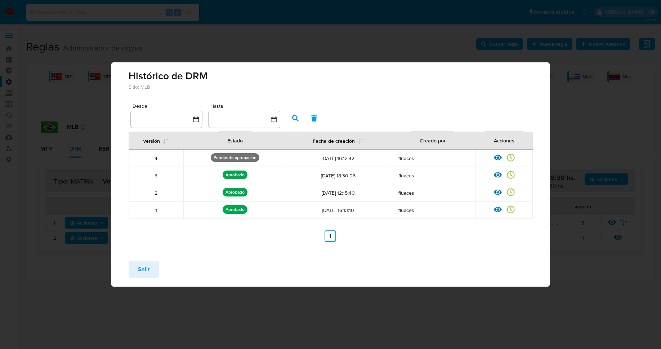
click at [136, 266] on button "Salir" at bounding box center [144, 269] width 31 height 17
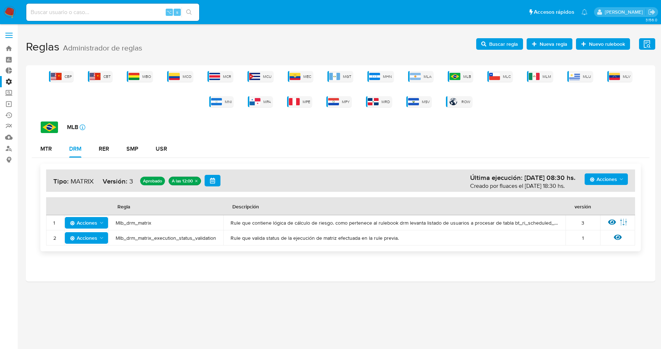
click at [308, 163] on div "Acciones Última ejecución: [DATE] 08:30 hs. Creado por fluaces el [DATE] 18:30 …" at bounding box center [341, 207] width 618 height 99
click at [110, 148] on button "RER" at bounding box center [104, 148] width 28 height 17
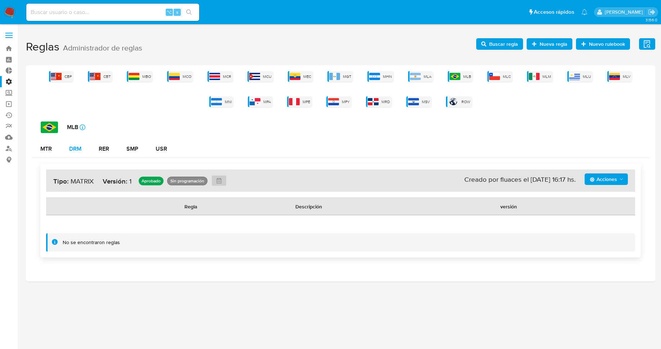
click at [77, 150] on div "DRM" at bounding box center [75, 149] width 12 height 6
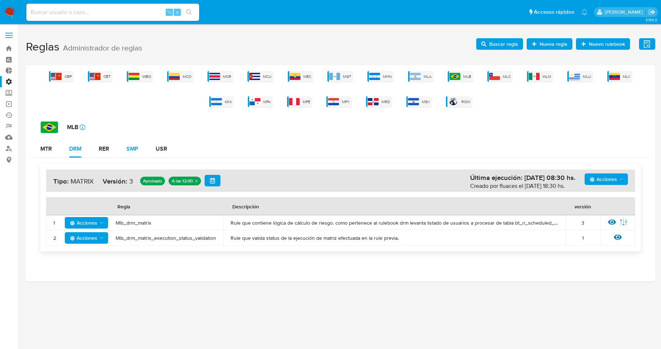
click at [128, 151] on div "SMP" at bounding box center [133, 149] width 12 height 6
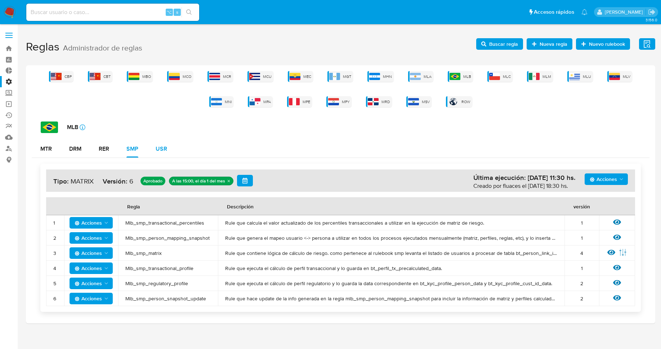
click at [164, 150] on div "USR" at bounding box center [162, 149] width 12 height 6
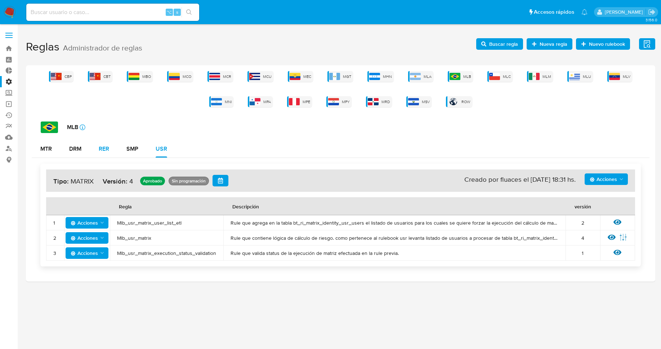
click at [94, 152] on button "RER" at bounding box center [104, 148] width 28 height 17
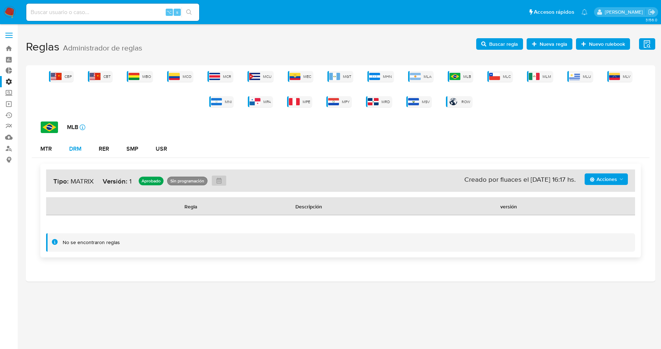
click at [75, 151] on div "DRM" at bounding box center [75, 149] width 12 height 6
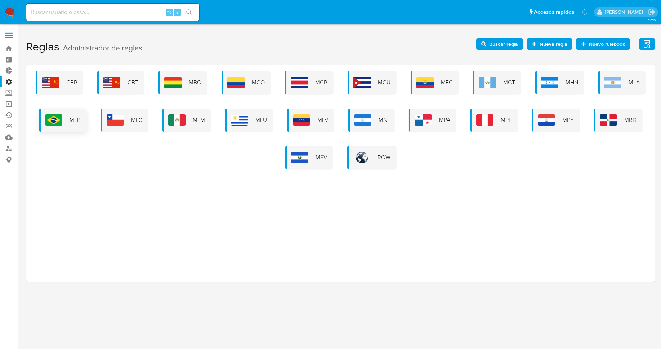
click at [49, 130] on div "MLB" at bounding box center [62, 119] width 47 height 23
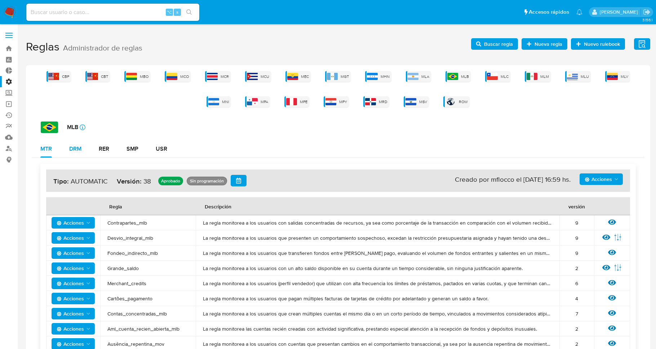
click at [80, 157] on div "DRM" at bounding box center [75, 148] width 12 height 17
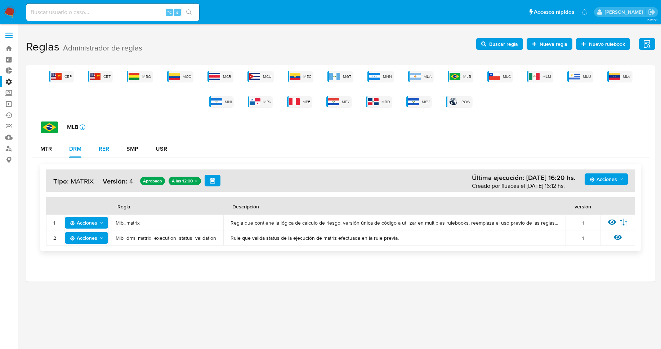
click at [103, 147] on div "RER" at bounding box center [104, 149] width 10 height 6
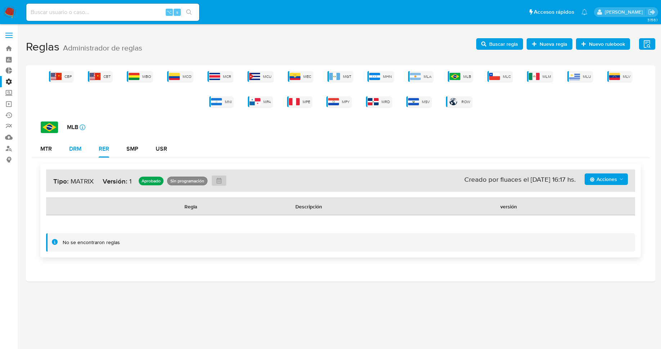
click at [79, 151] on div "DRM" at bounding box center [75, 149] width 12 height 6
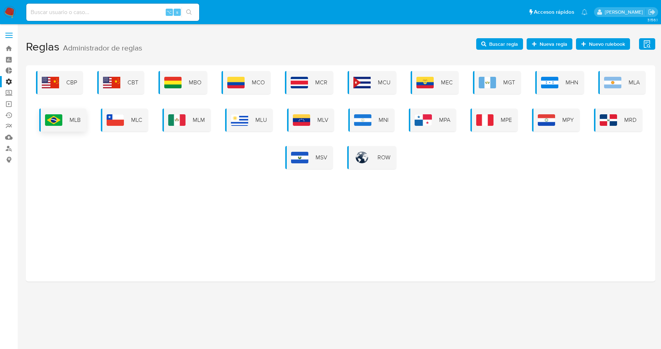
click at [58, 122] on img at bounding box center [53, 120] width 17 height 12
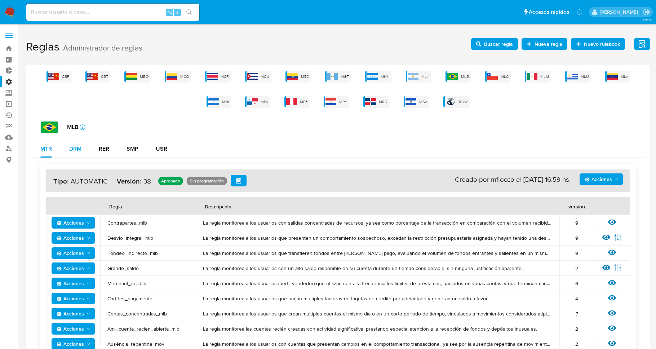
click at [80, 147] on div "DRM" at bounding box center [75, 149] width 12 height 6
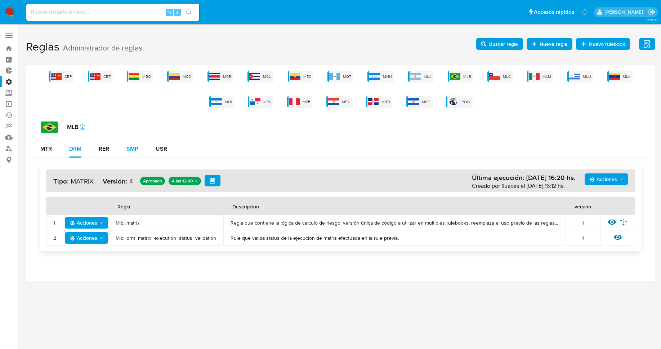
click at [128, 148] on div "SMP" at bounding box center [133, 149] width 12 height 6
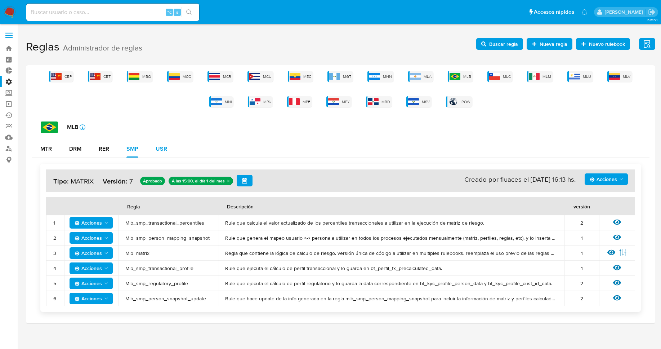
click at [160, 153] on div "USR" at bounding box center [162, 148] width 12 height 17
